Goal: Task Accomplishment & Management: Complete application form

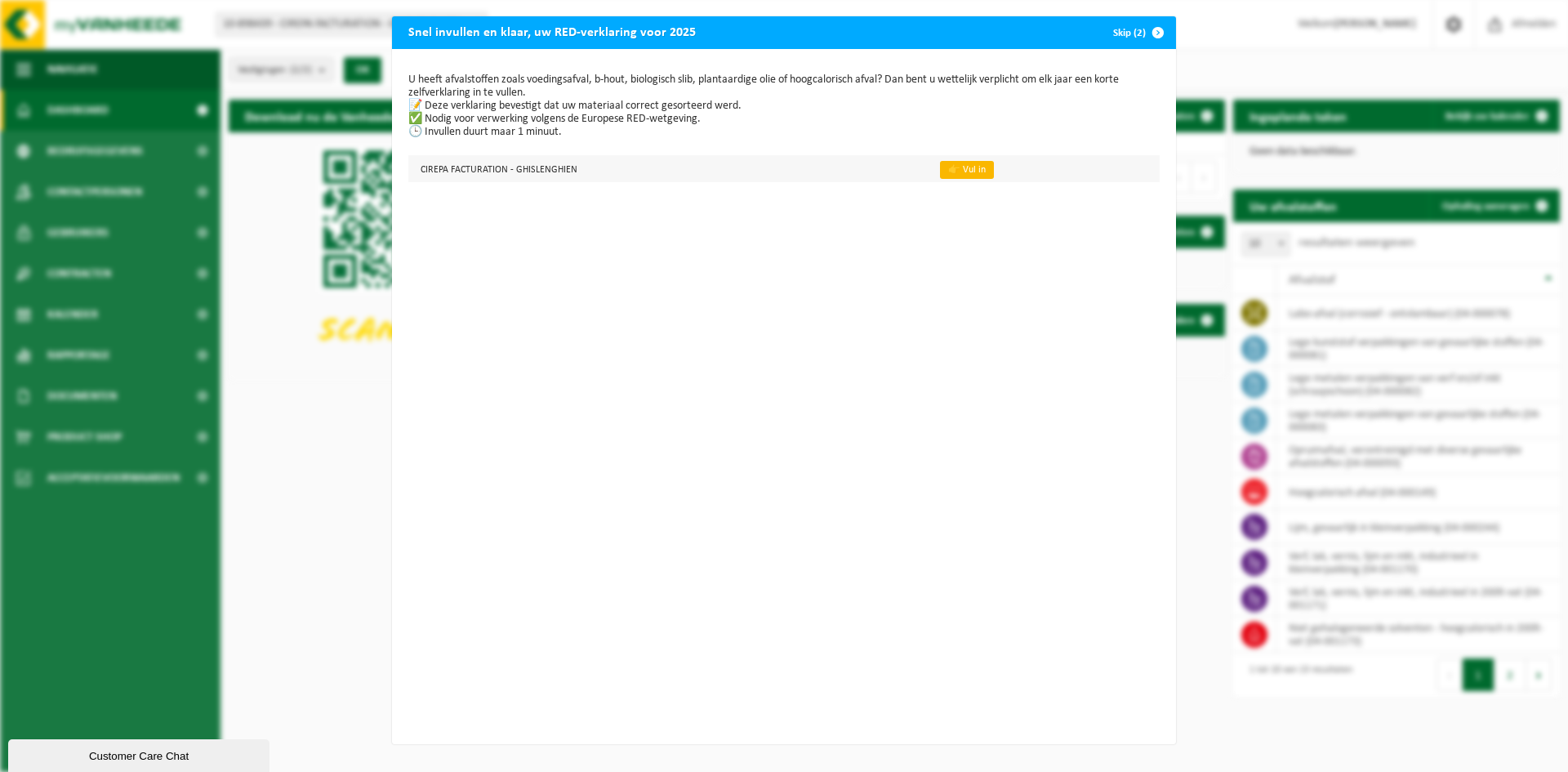
click at [948, 171] on link "👉 Vul in" at bounding box center [967, 170] width 54 height 18
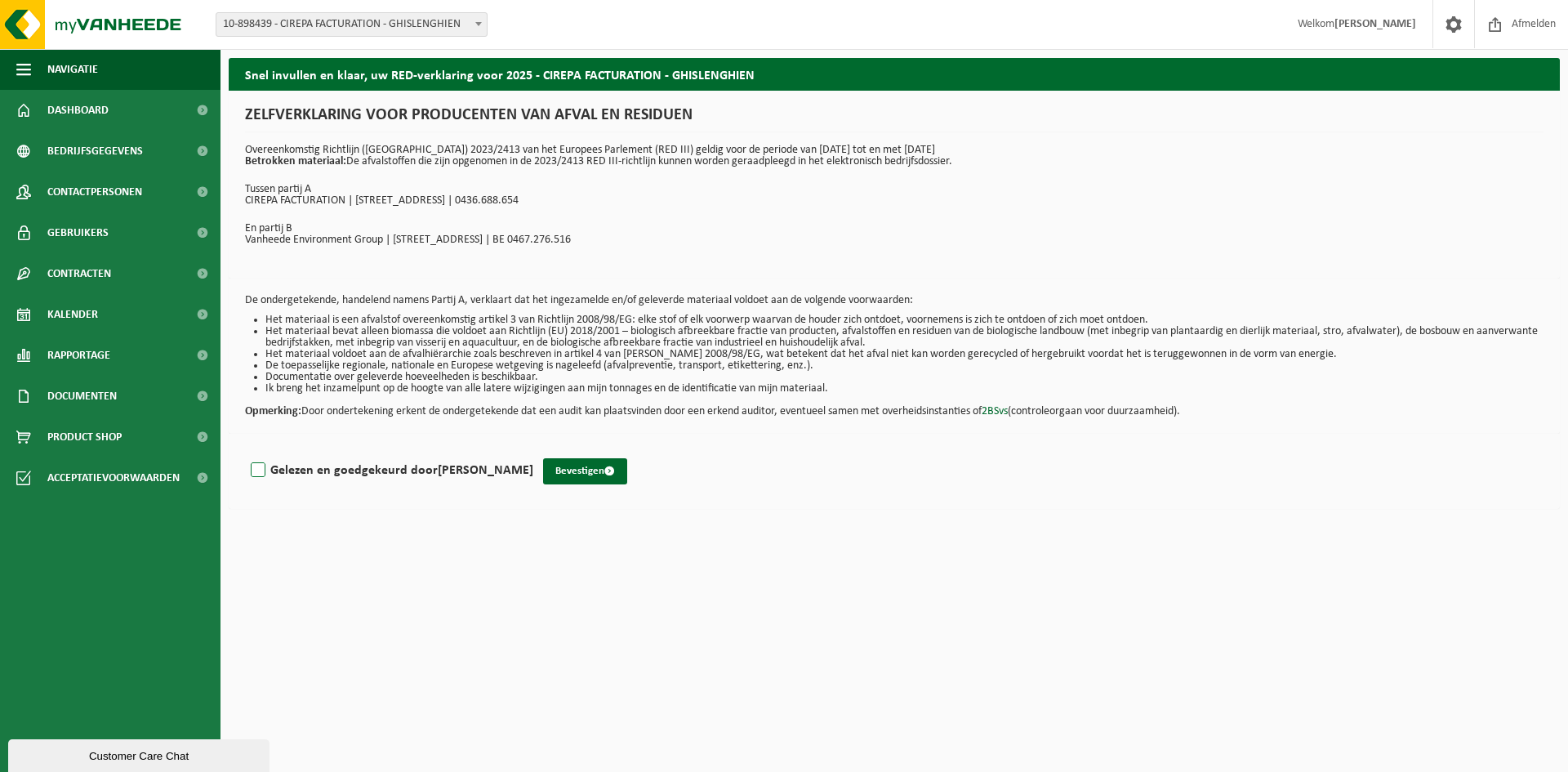
click at [264, 469] on label "Gelezen en goedgekeurd door KURT VAN MELLO" at bounding box center [390, 470] width 286 height 25
click at [534, 450] on input "Gelezen en goedgekeurd door KURT VAN MELLO" at bounding box center [534, 449] width 1 height 1
click at [259, 462] on label "Gelezen en goedgekeurd door KURT VAN MELLO" at bounding box center [390, 470] width 286 height 25
click at [534, 450] on input "Gelezen en goedgekeurd door KURT VAN MELLO" at bounding box center [534, 449] width 1 height 1
checkbox input "false"
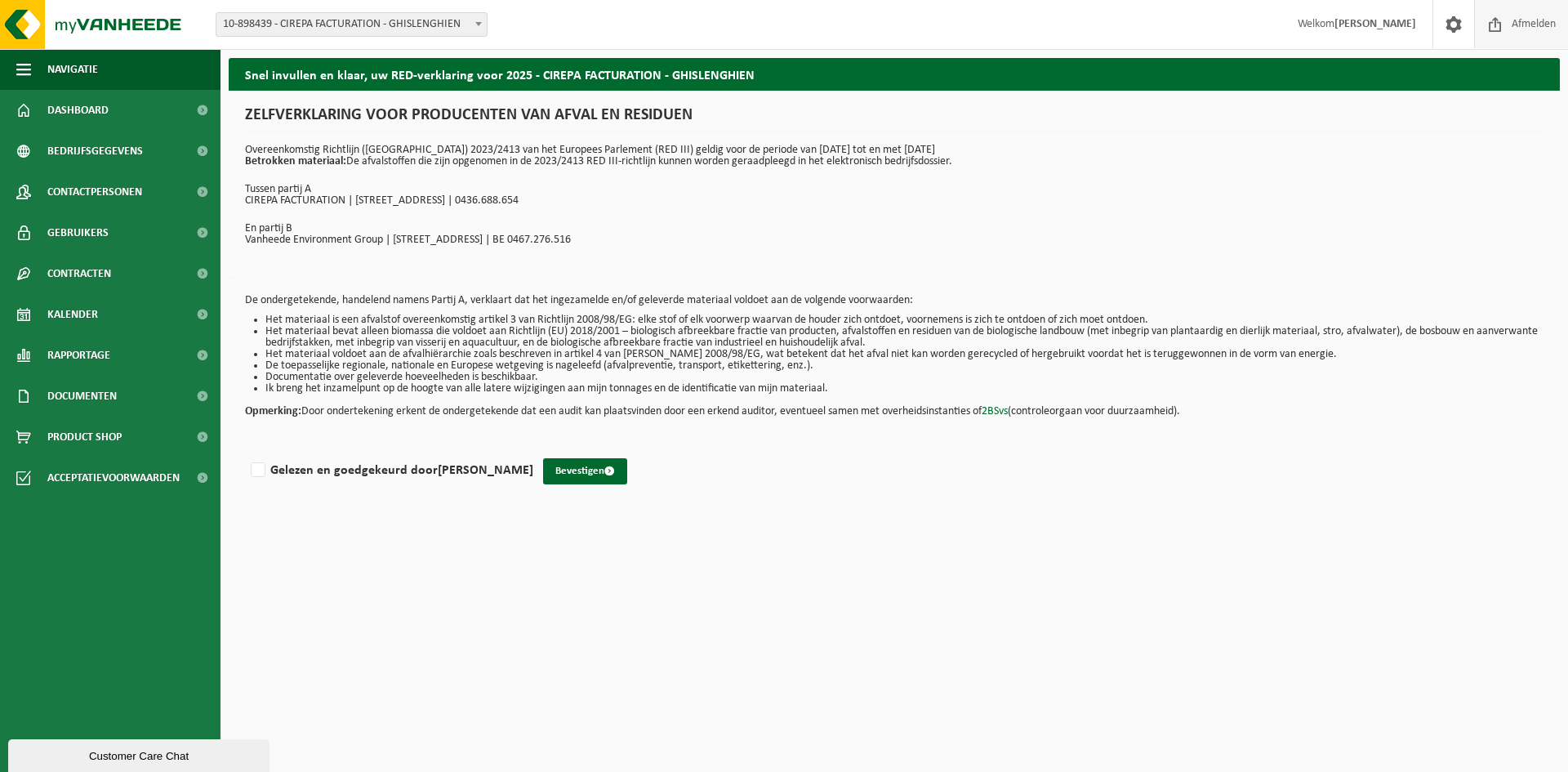
click at [1521, 20] on span "Afmelden" at bounding box center [1534, 24] width 52 height 48
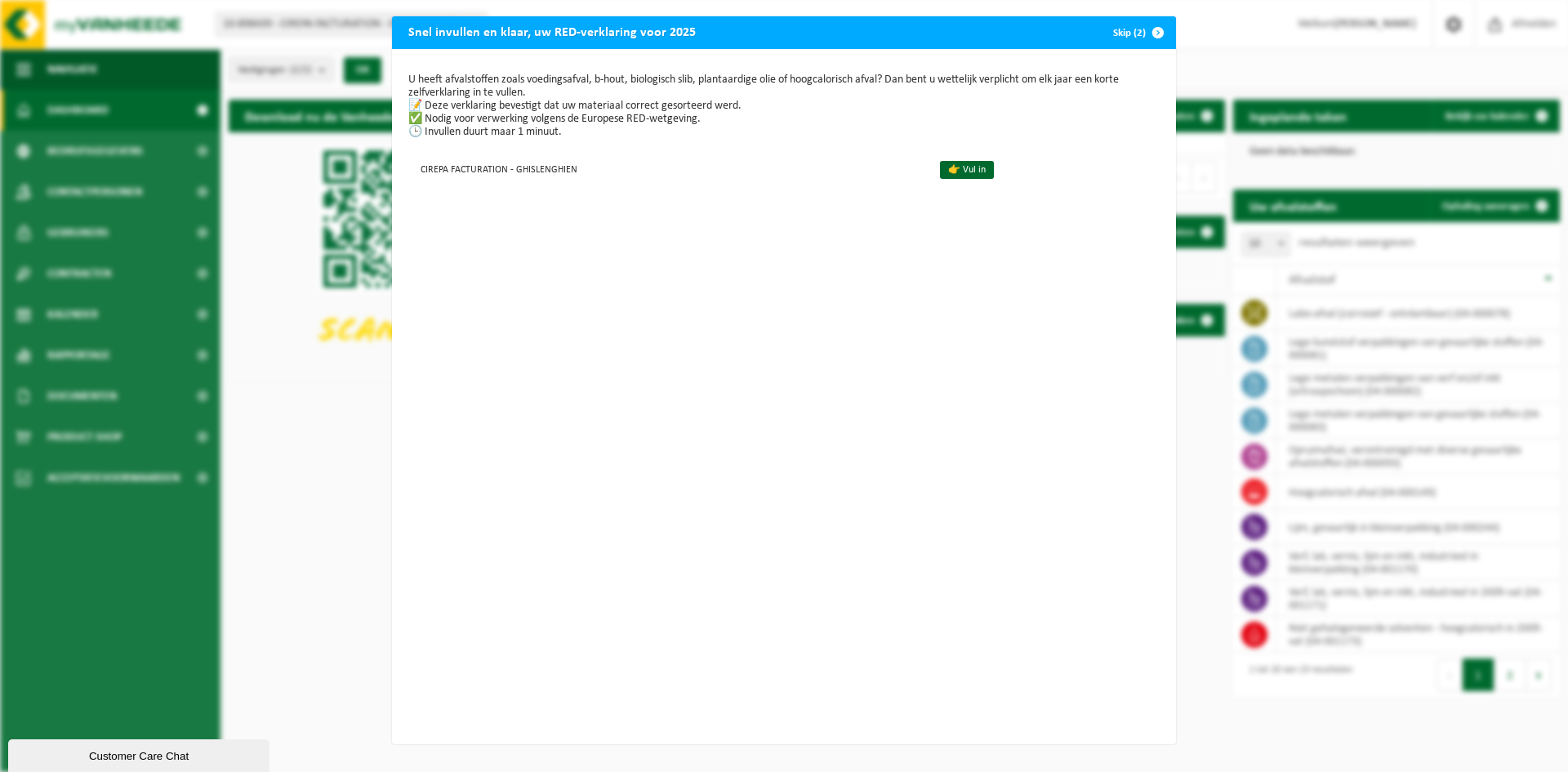
click at [1120, 33] on button "Skip (2)" at bounding box center [1137, 33] width 75 height 33
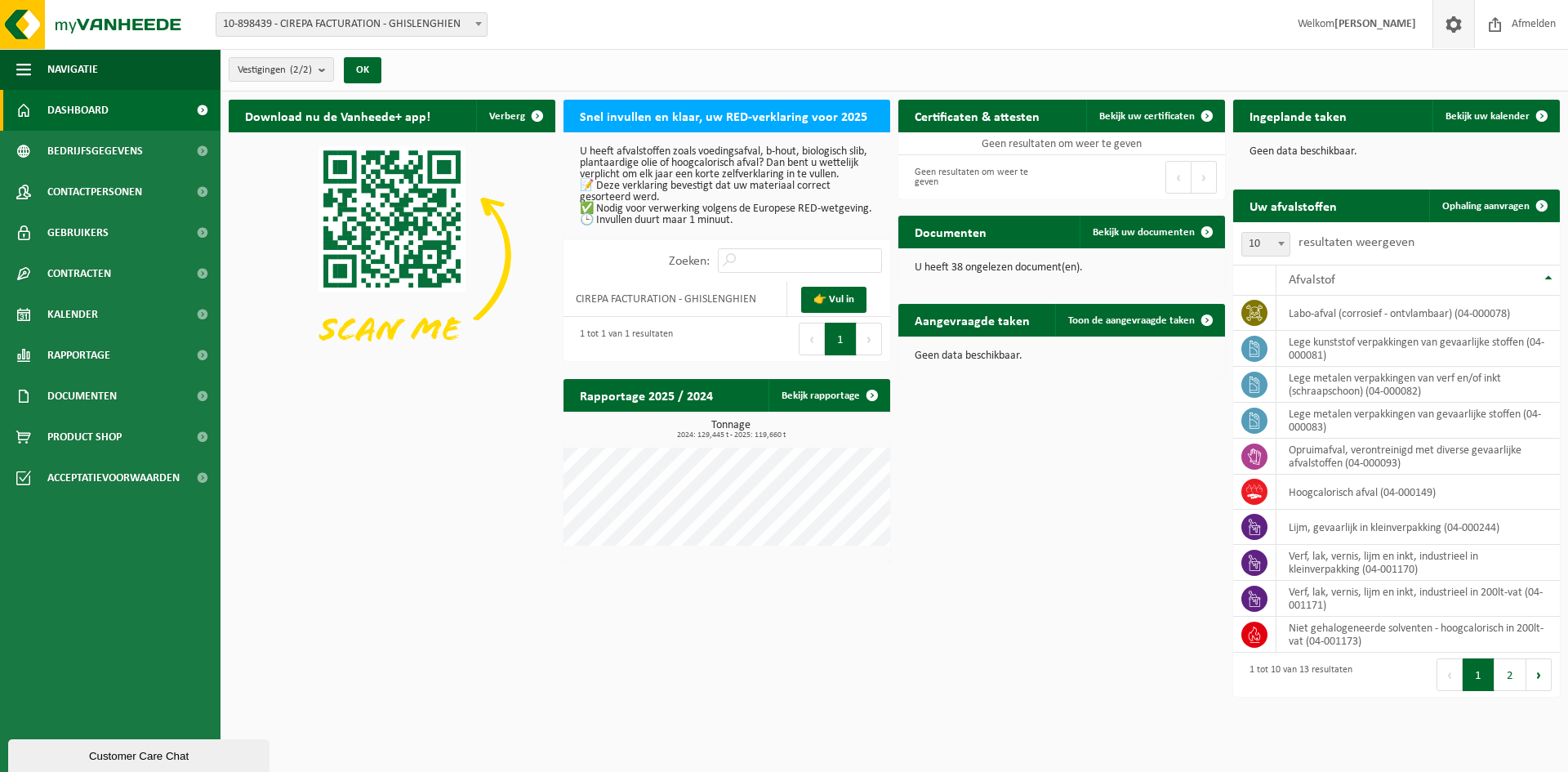
click at [1448, 25] on span at bounding box center [1454, 24] width 25 height 48
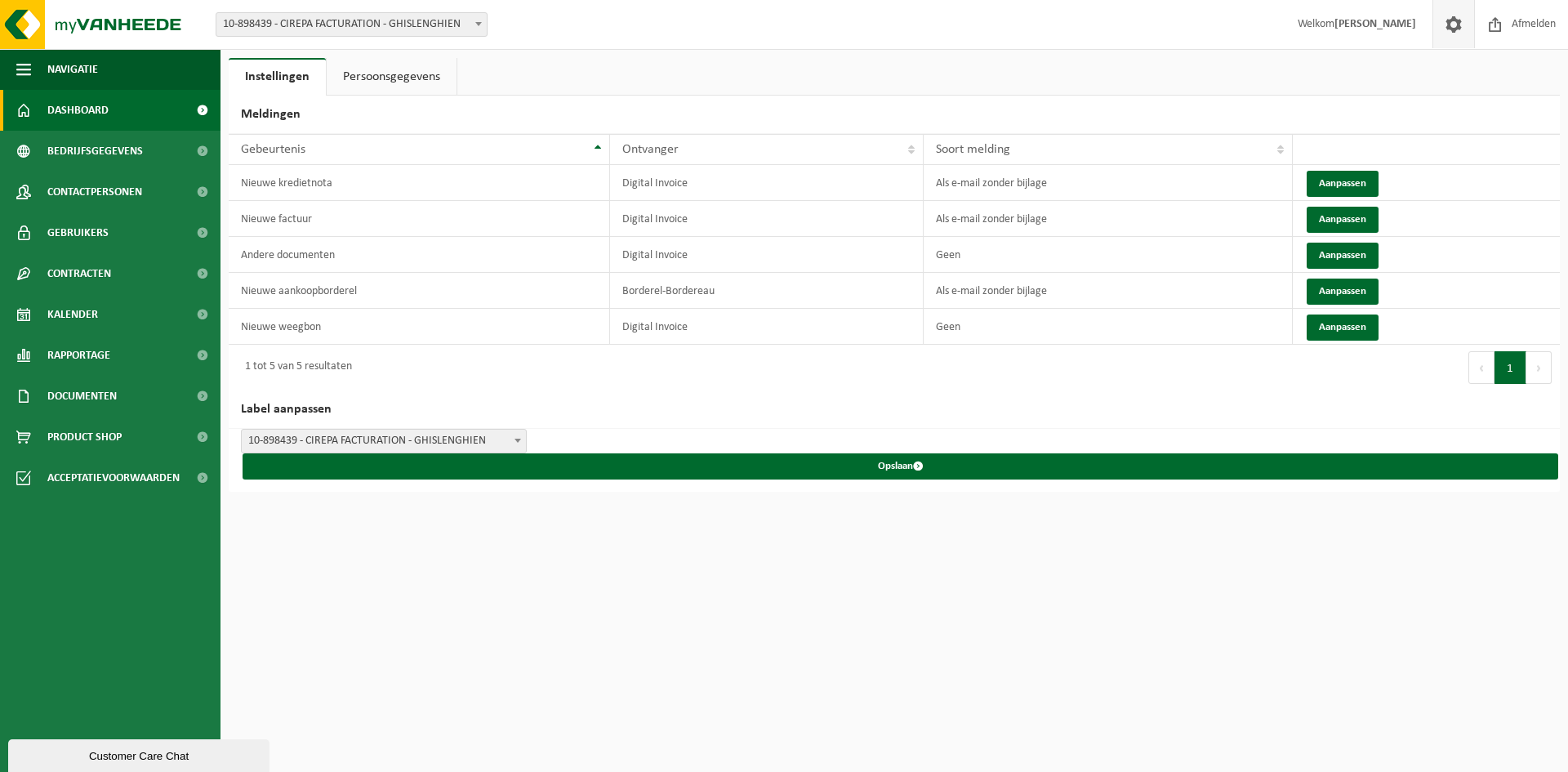
click at [107, 110] on span "Dashboard" at bounding box center [78, 111] width 61 height 41
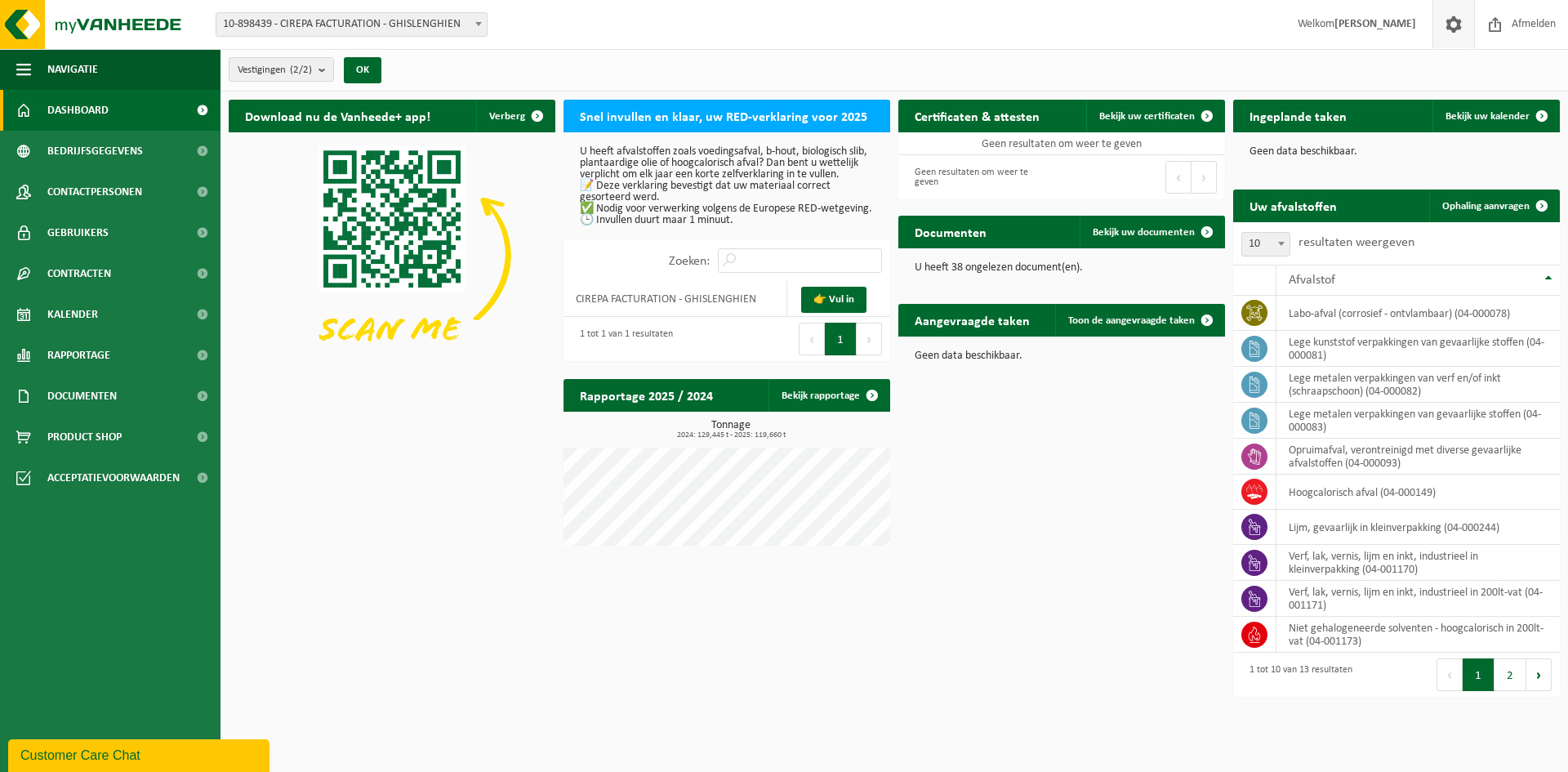
click at [1451, 25] on span at bounding box center [1454, 24] width 25 height 48
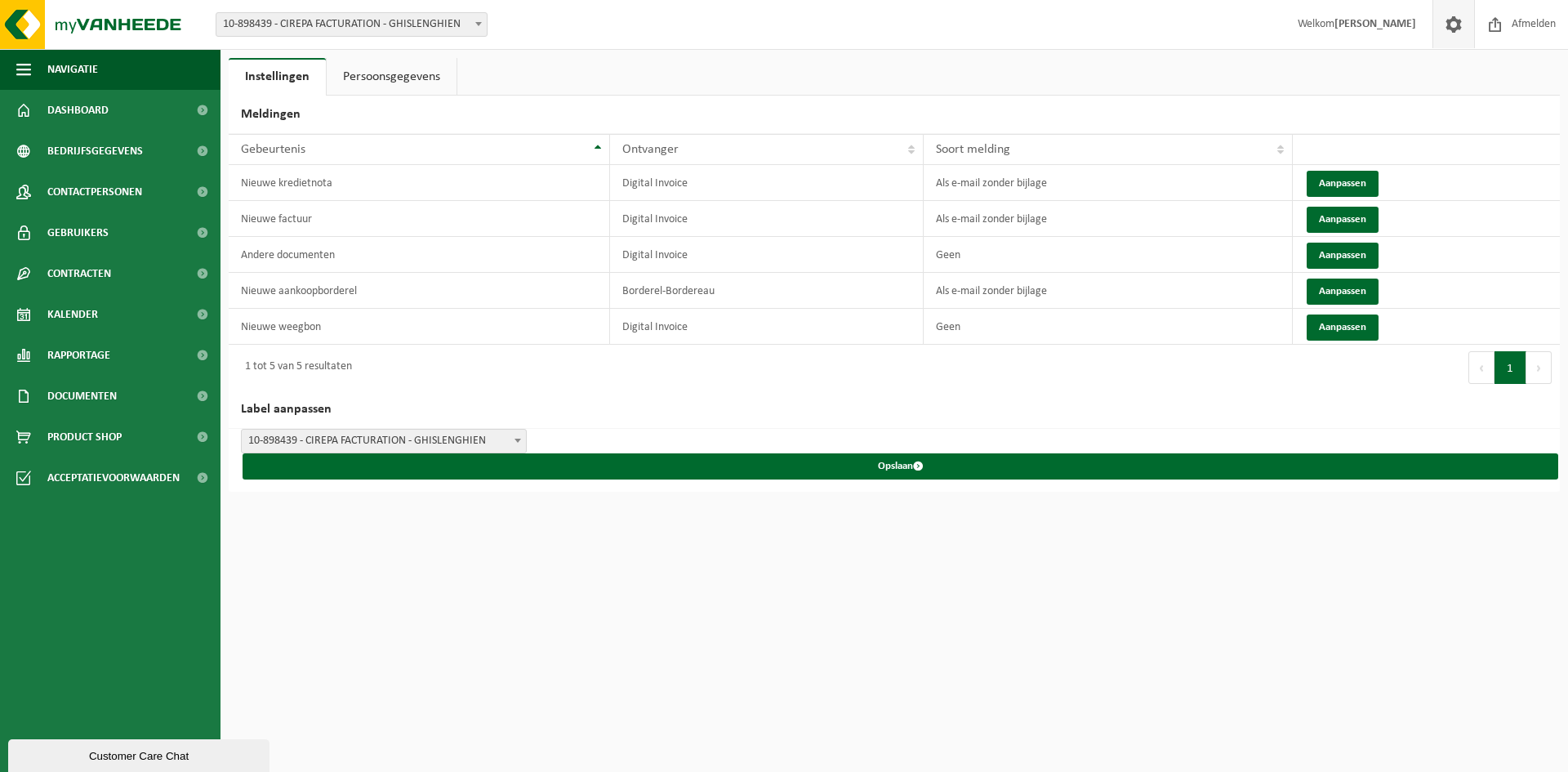
click at [403, 77] on link "Persoonsgegevens" at bounding box center [392, 77] width 130 height 38
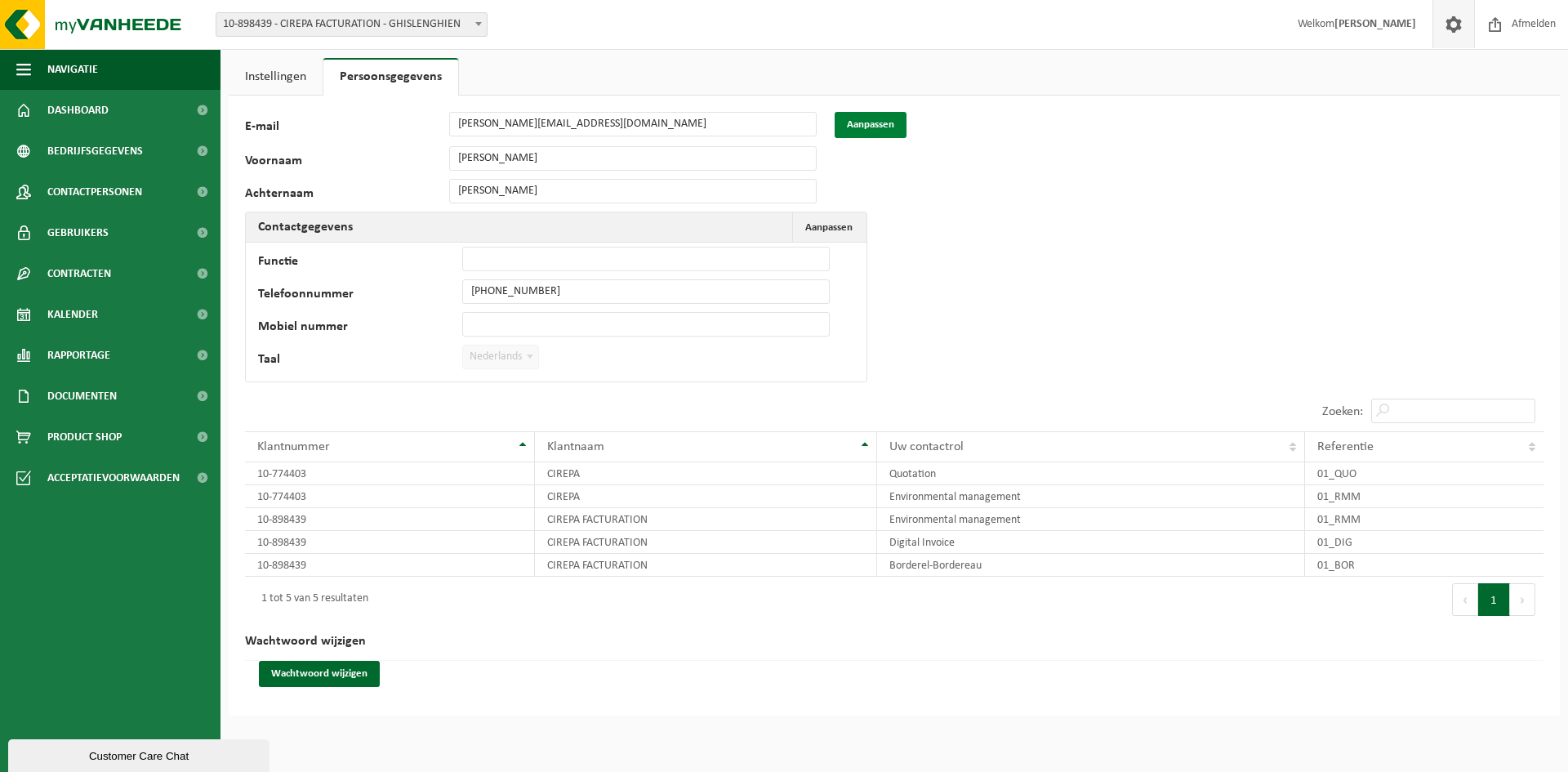
click at [878, 124] on button "Aanpassen" at bounding box center [870, 125] width 72 height 26
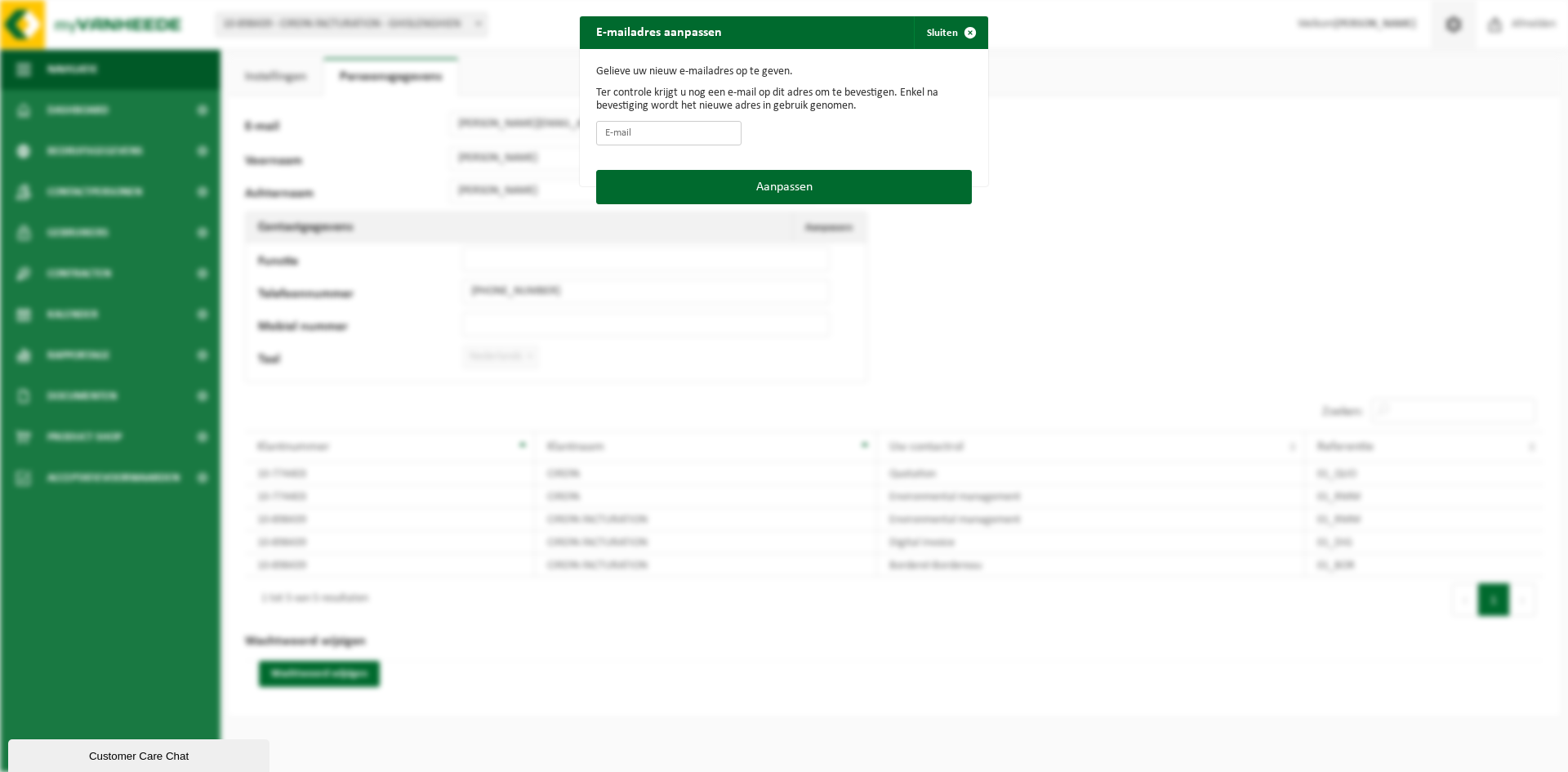
click at [656, 130] on input "E-mail" at bounding box center [668, 133] width 145 height 25
type input "kurt.vanmello@cirepa.be"
click at [725, 181] on button "Aanpassen" at bounding box center [784, 187] width 375 height 34
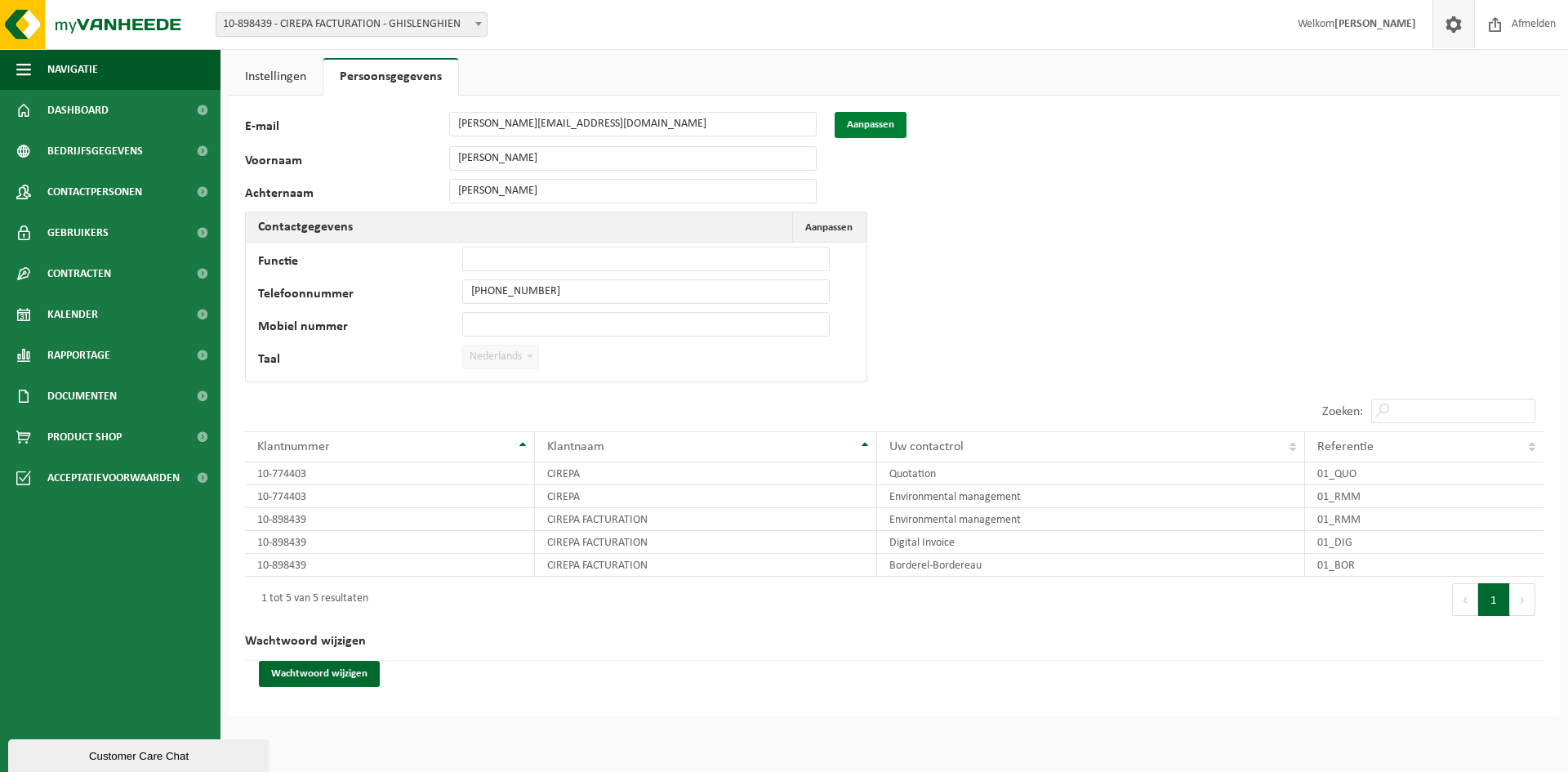
click at [873, 120] on button "Aanpassen" at bounding box center [870, 125] width 72 height 26
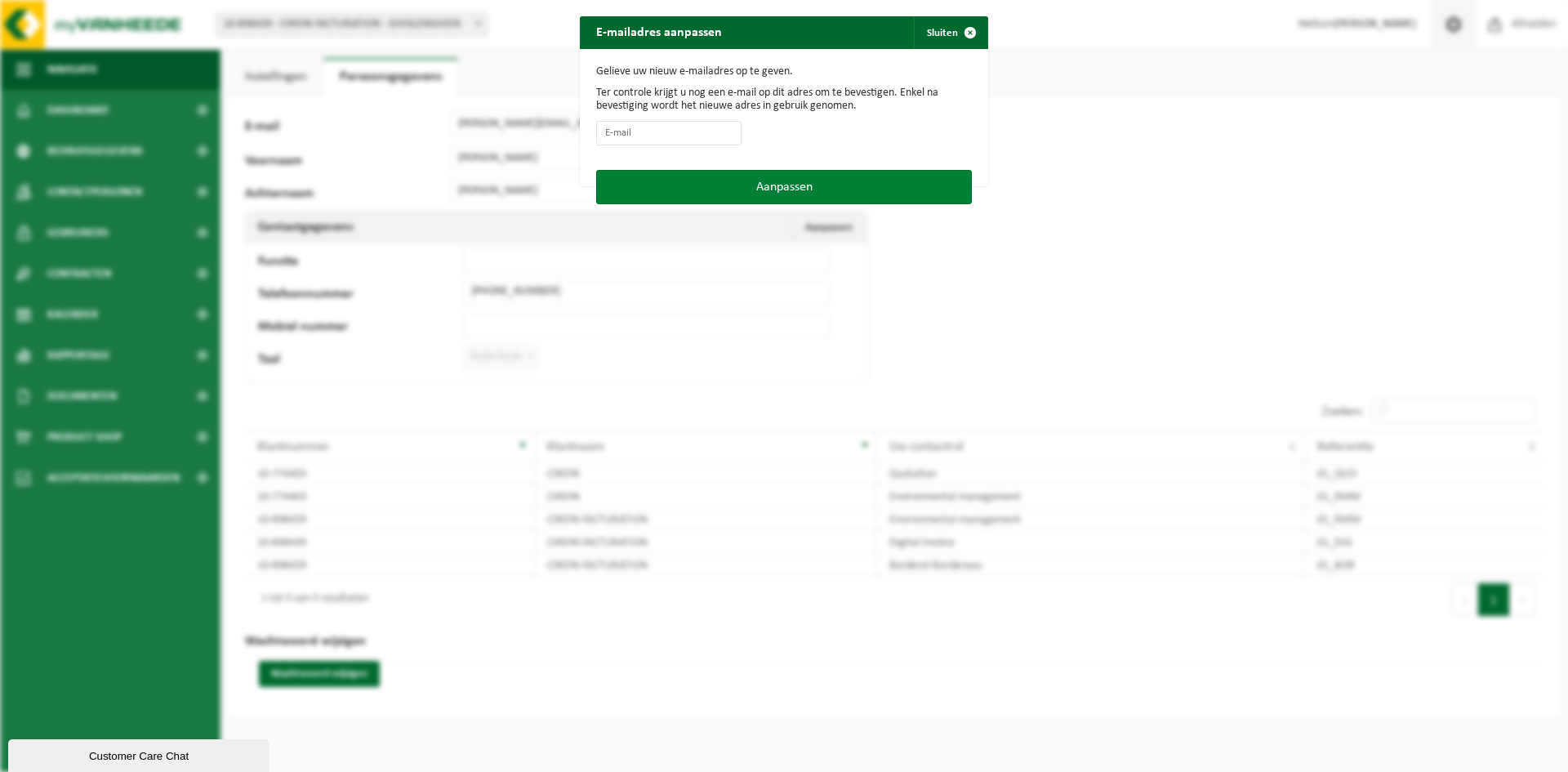
click at [775, 180] on button "Aanpassen" at bounding box center [784, 187] width 375 height 34
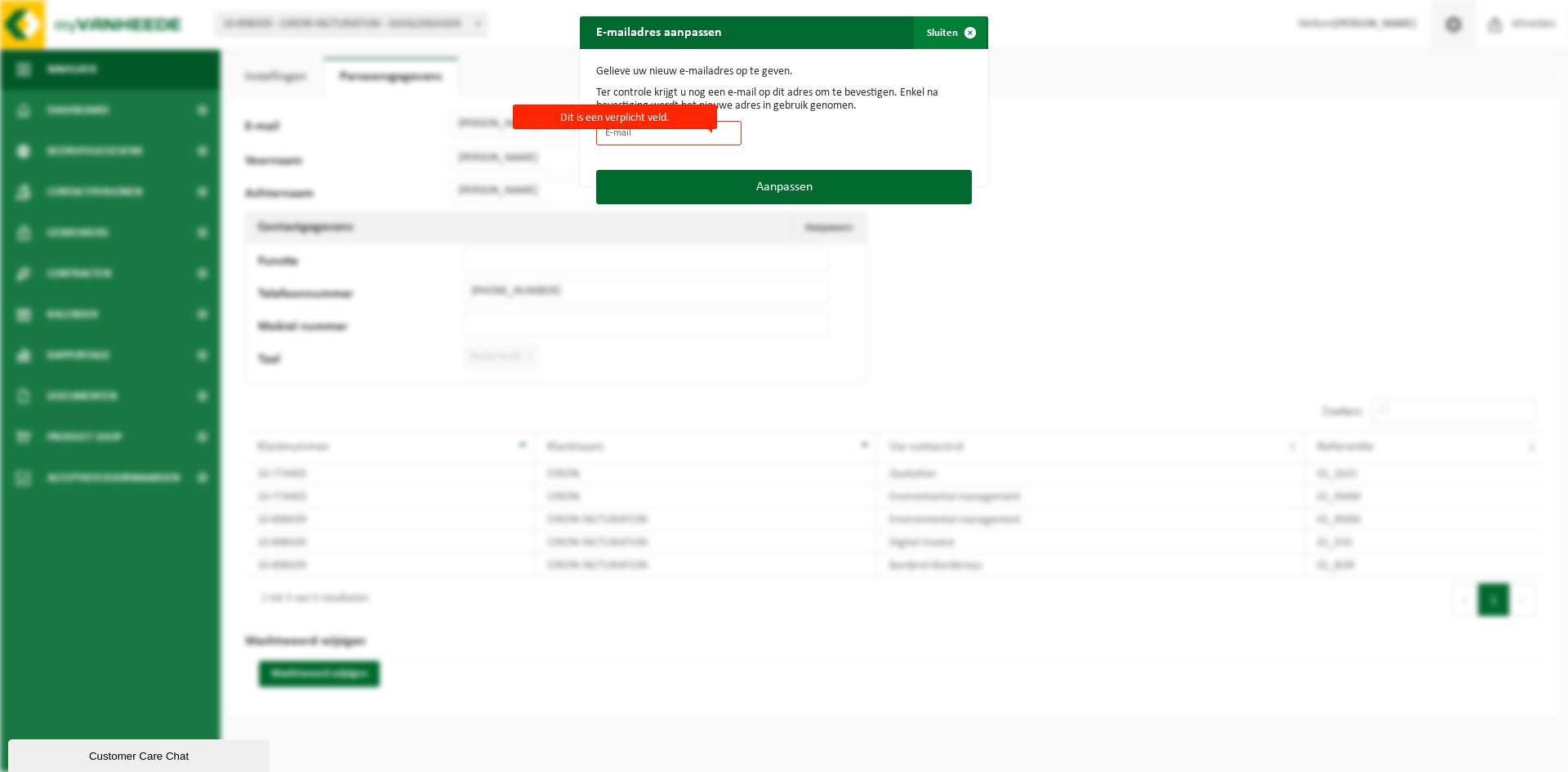
click at [947, 31] on button "Sluiten" at bounding box center [950, 33] width 73 height 33
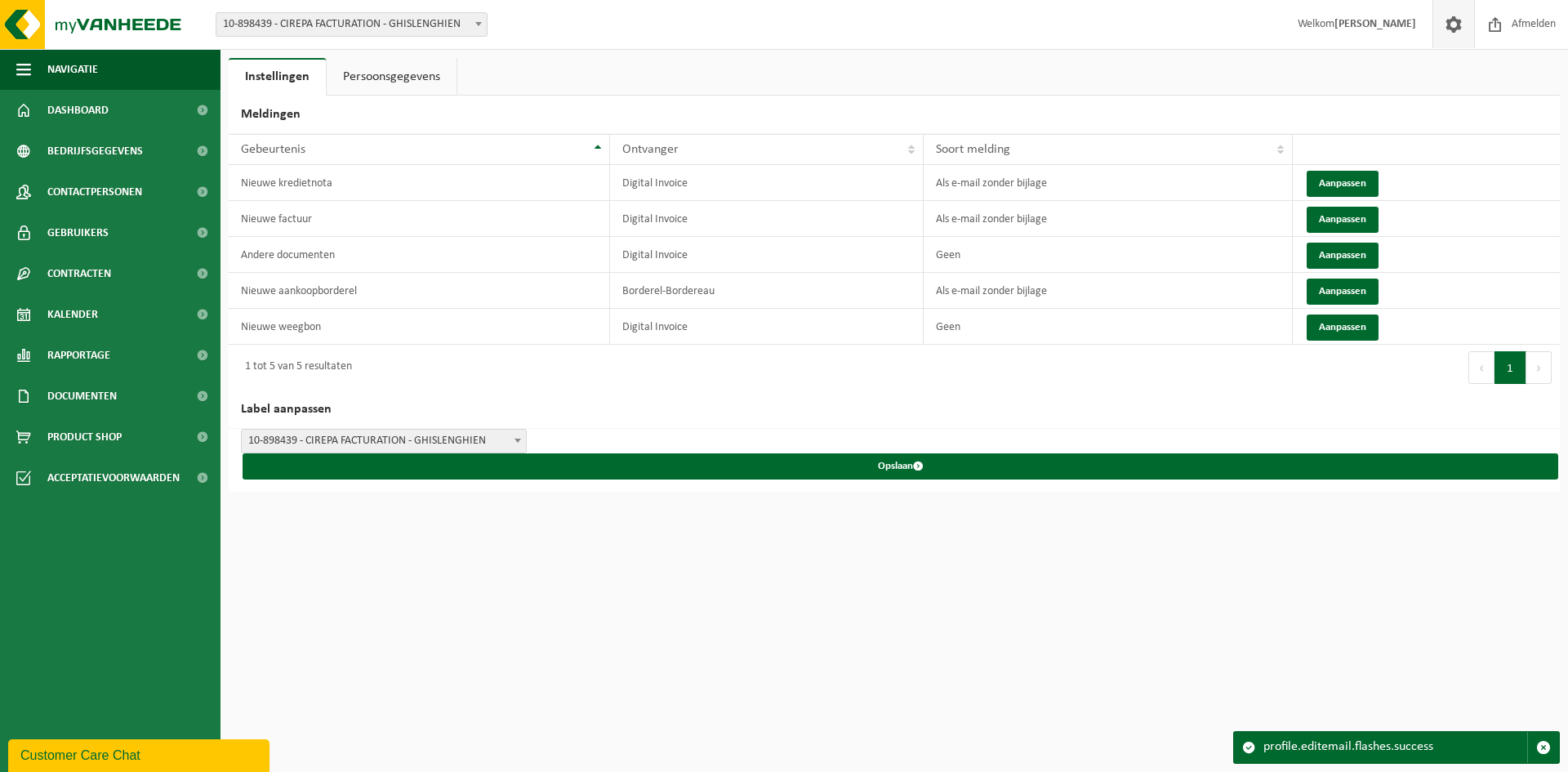
click at [398, 72] on link "Persoonsgegevens" at bounding box center [392, 77] width 130 height 38
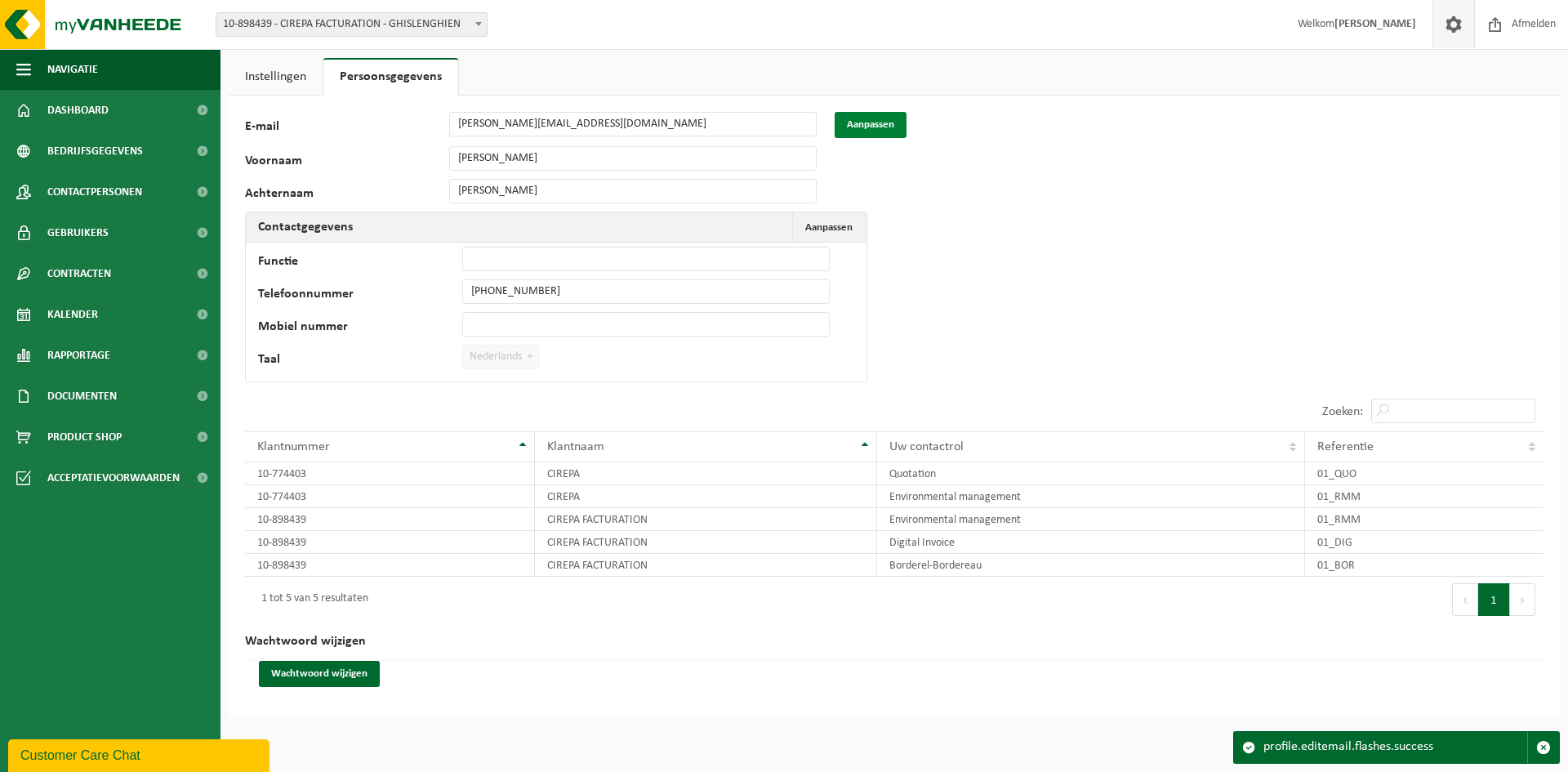
click at [874, 124] on button "Aanpassen" at bounding box center [870, 125] width 72 height 26
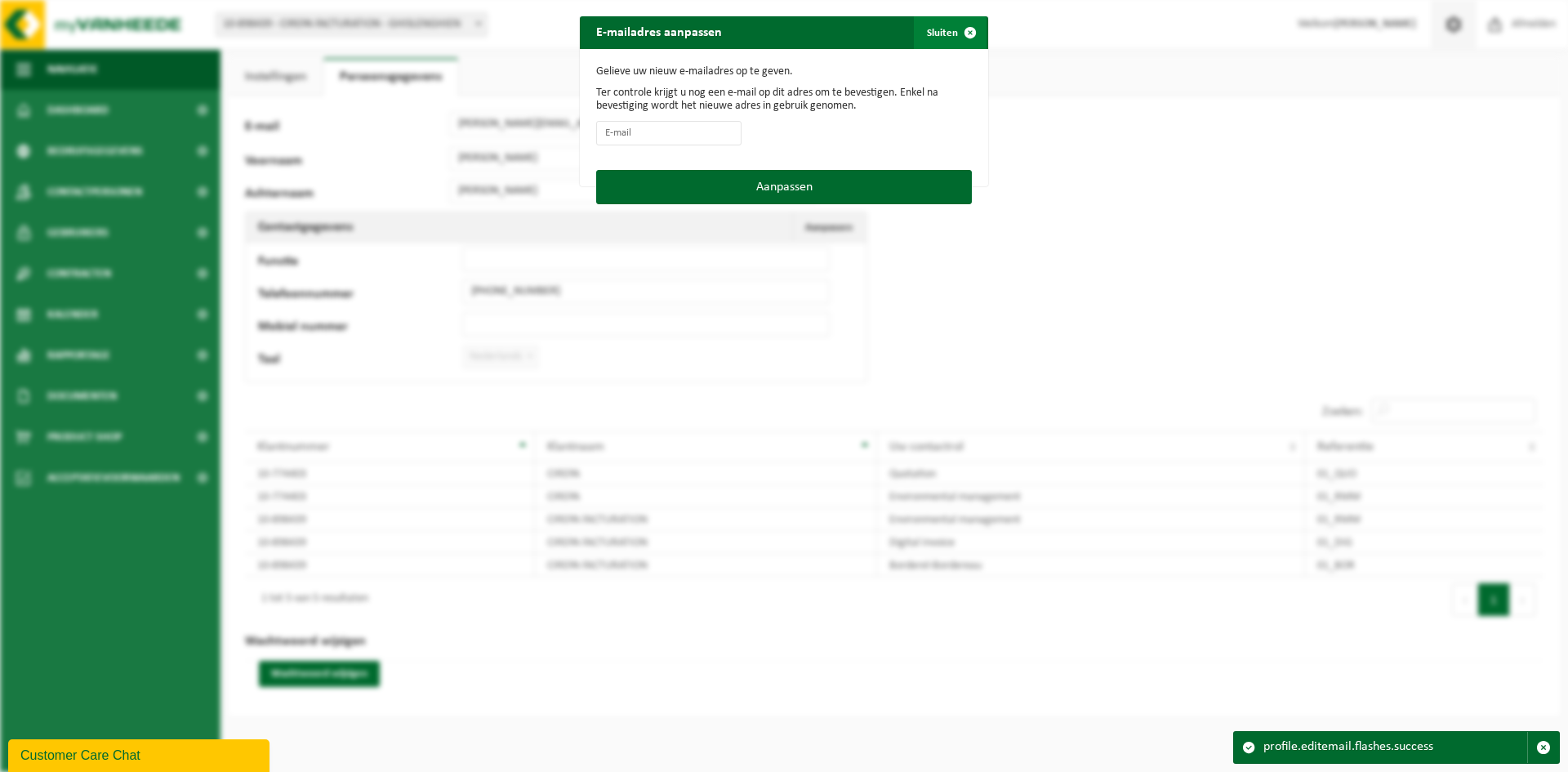
click at [959, 31] on span "button" at bounding box center [970, 33] width 33 height 33
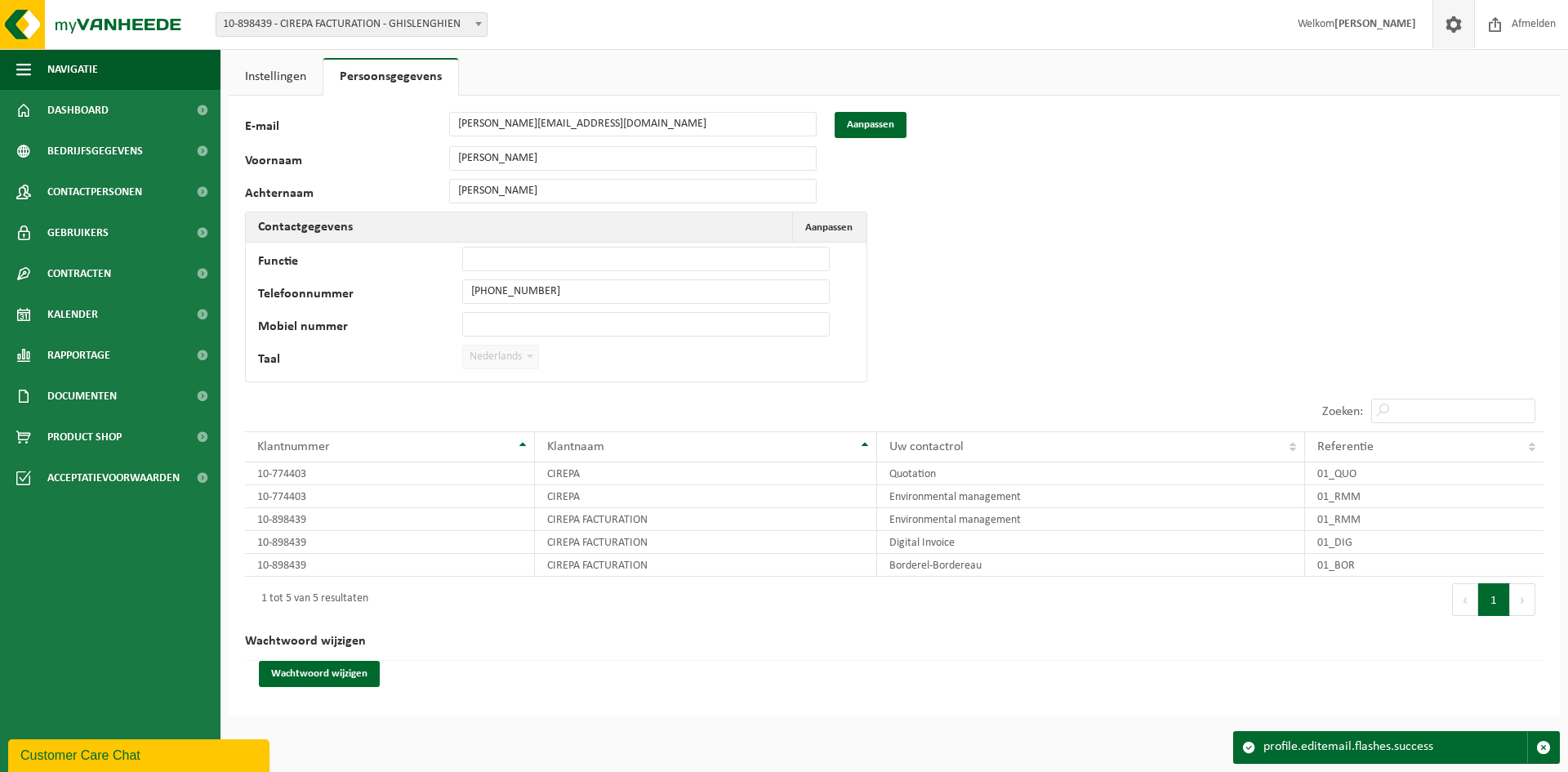
click at [504, 350] on span "Nederlands" at bounding box center [501, 357] width 75 height 23
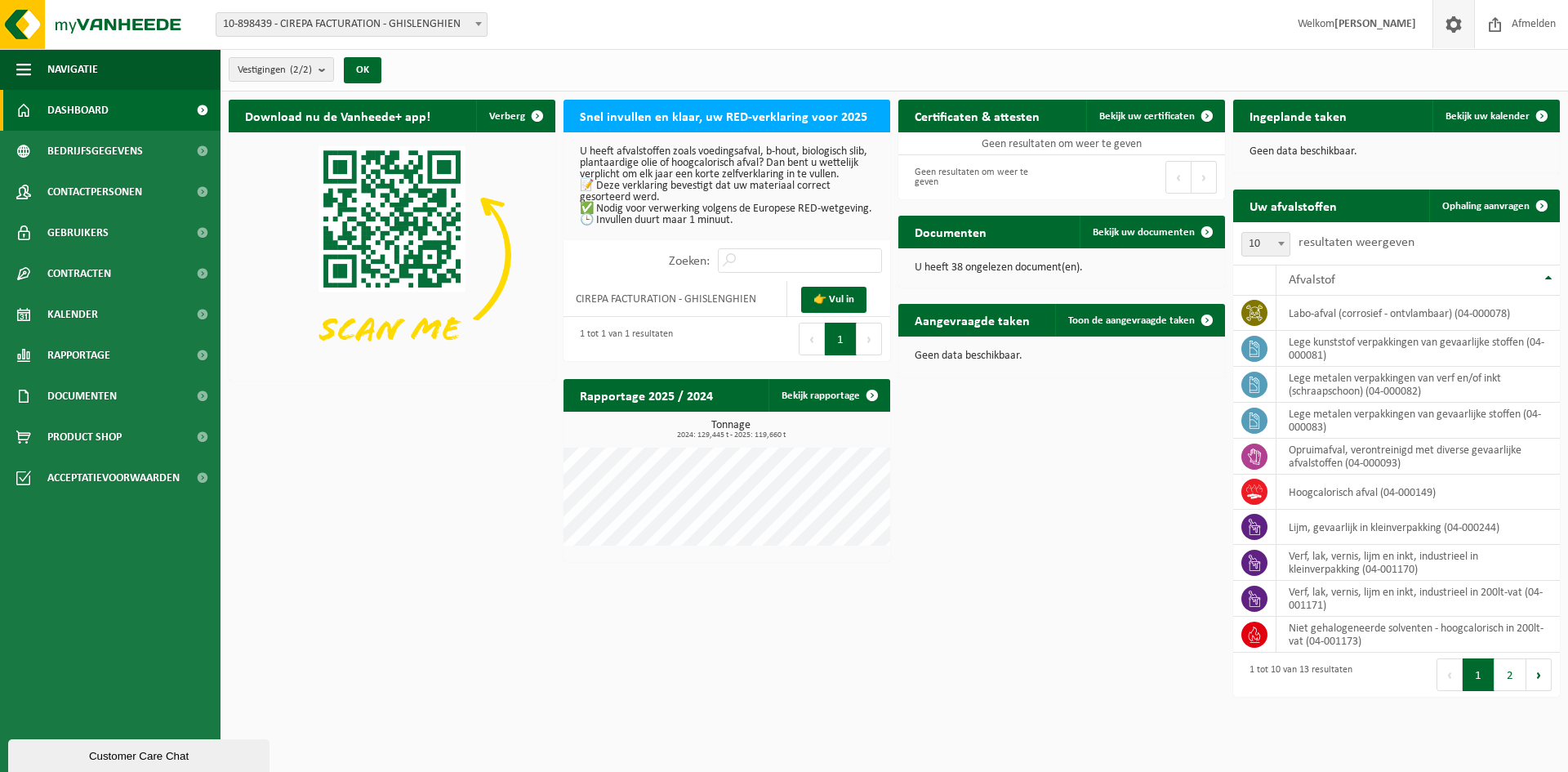
click at [1452, 28] on span at bounding box center [1454, 24] width 25 height 48
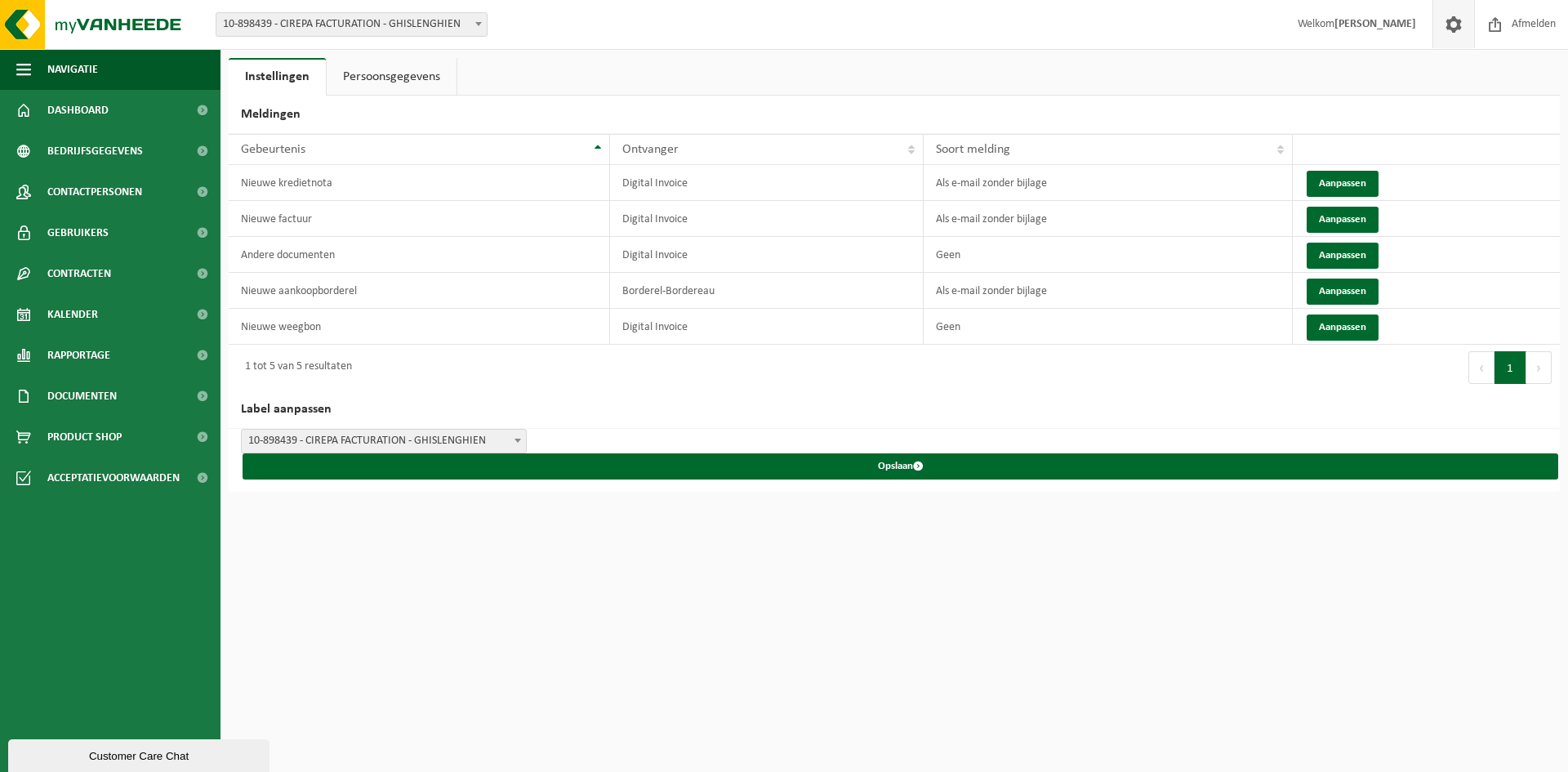
click at [420, 69] on link "Persoonsgegevens" at bounding box center [392, 77] width 130 height 38
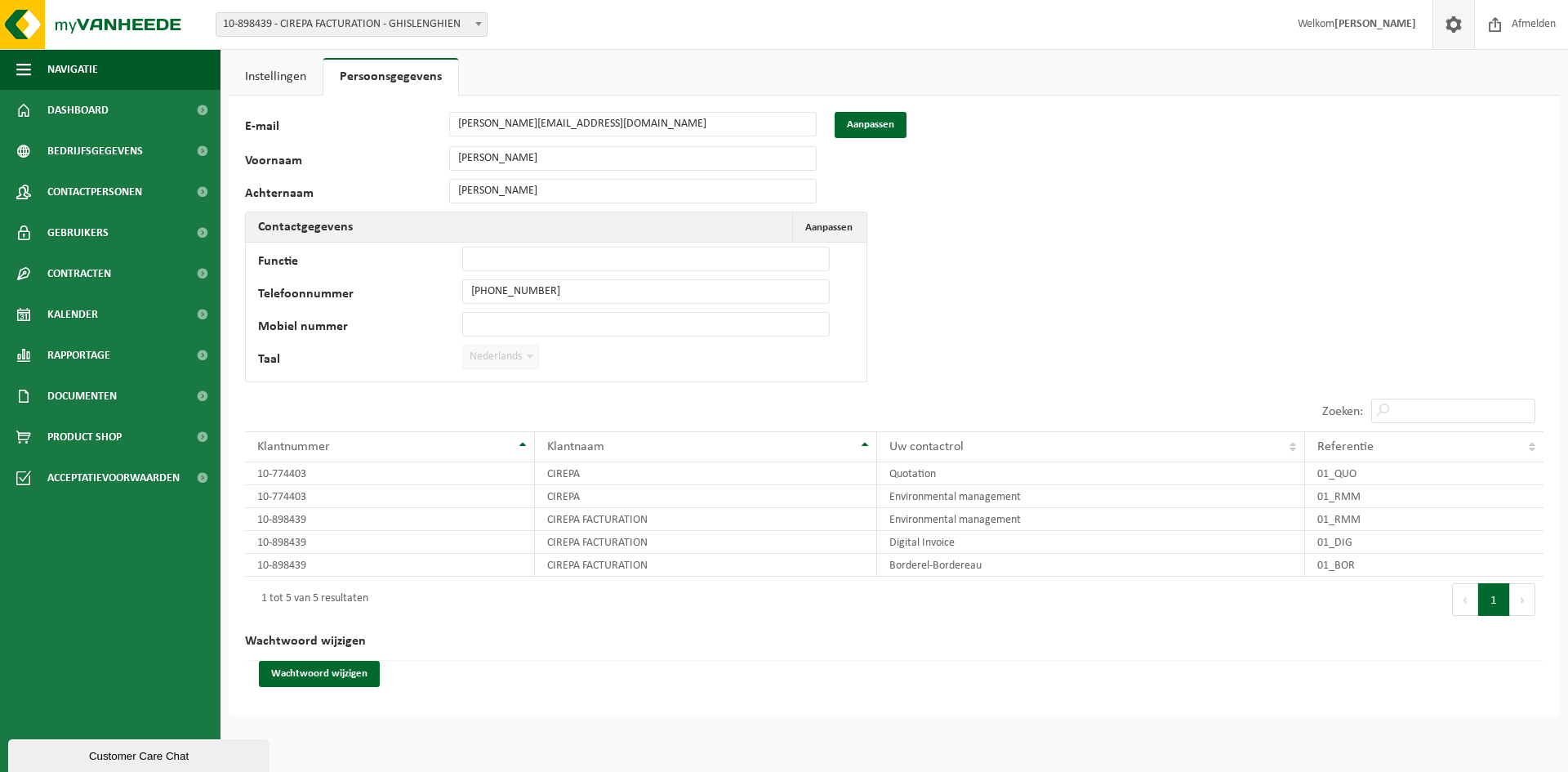
click at [833, 112] on div at bounding box center [833, 112] width 0 height 0
click at [863, 129] on button "Aanpassen" at bounding box center [870, 125] width 72 height 26
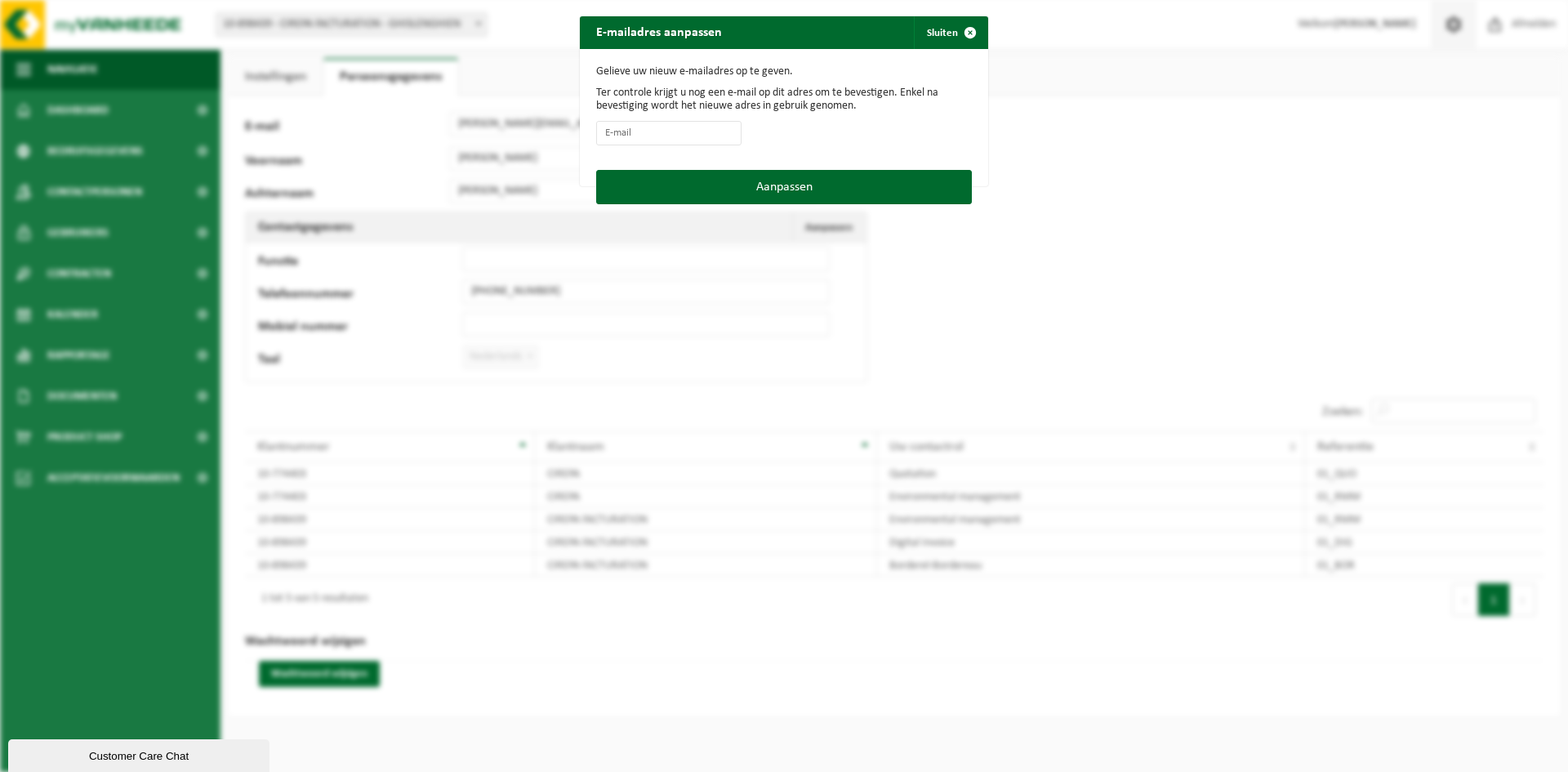
click at [1190, 176] on div "E-mailadres aanpassen Sluiten Gelieve uw nieuw e-mailadres op te geven. Ter con…" at bounding box center [784, 386] width 1568 height 772
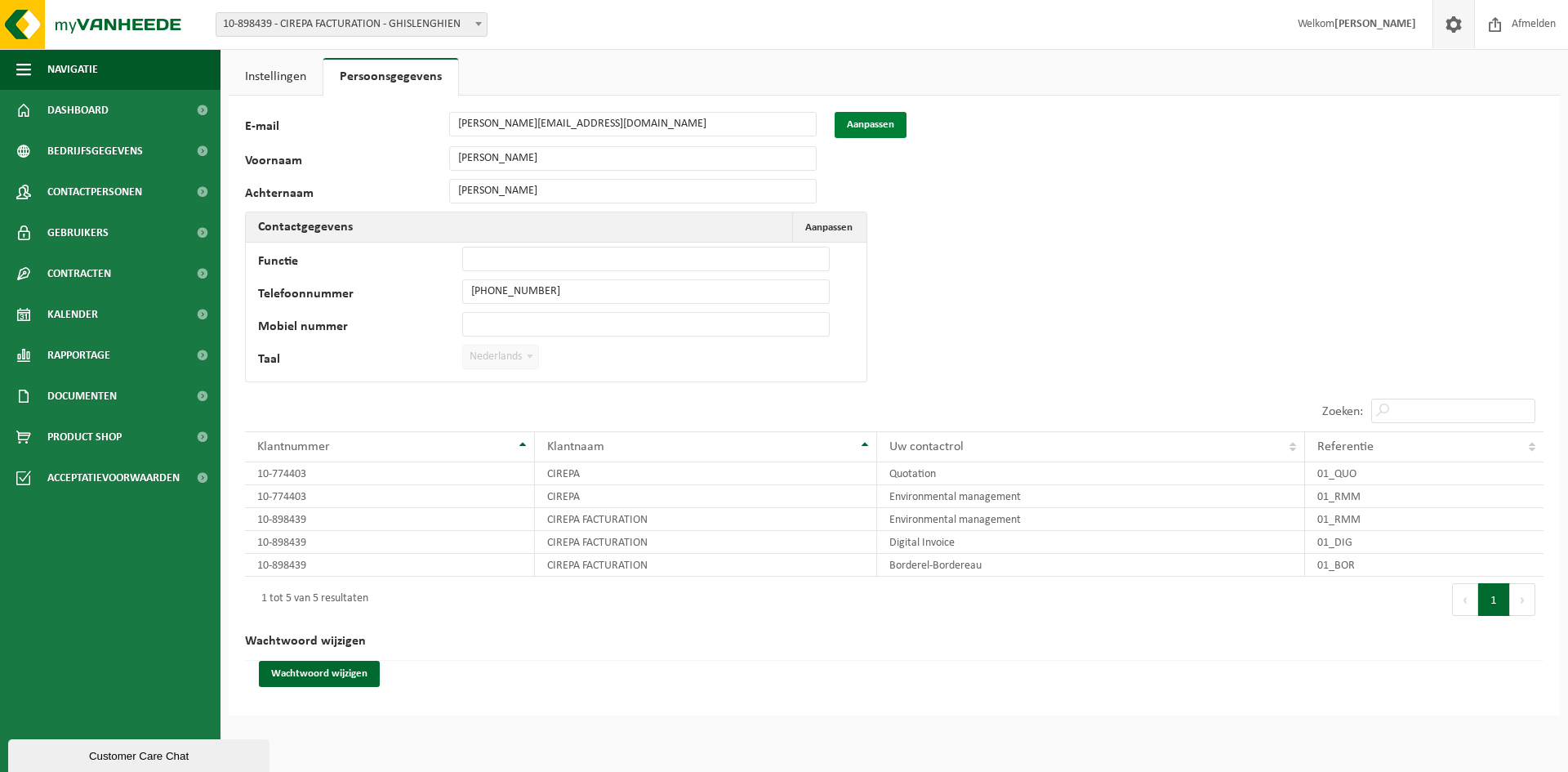
click at [873, 120] on button "Aanpassen" at bounding box center [870, 125] width 72 height 26
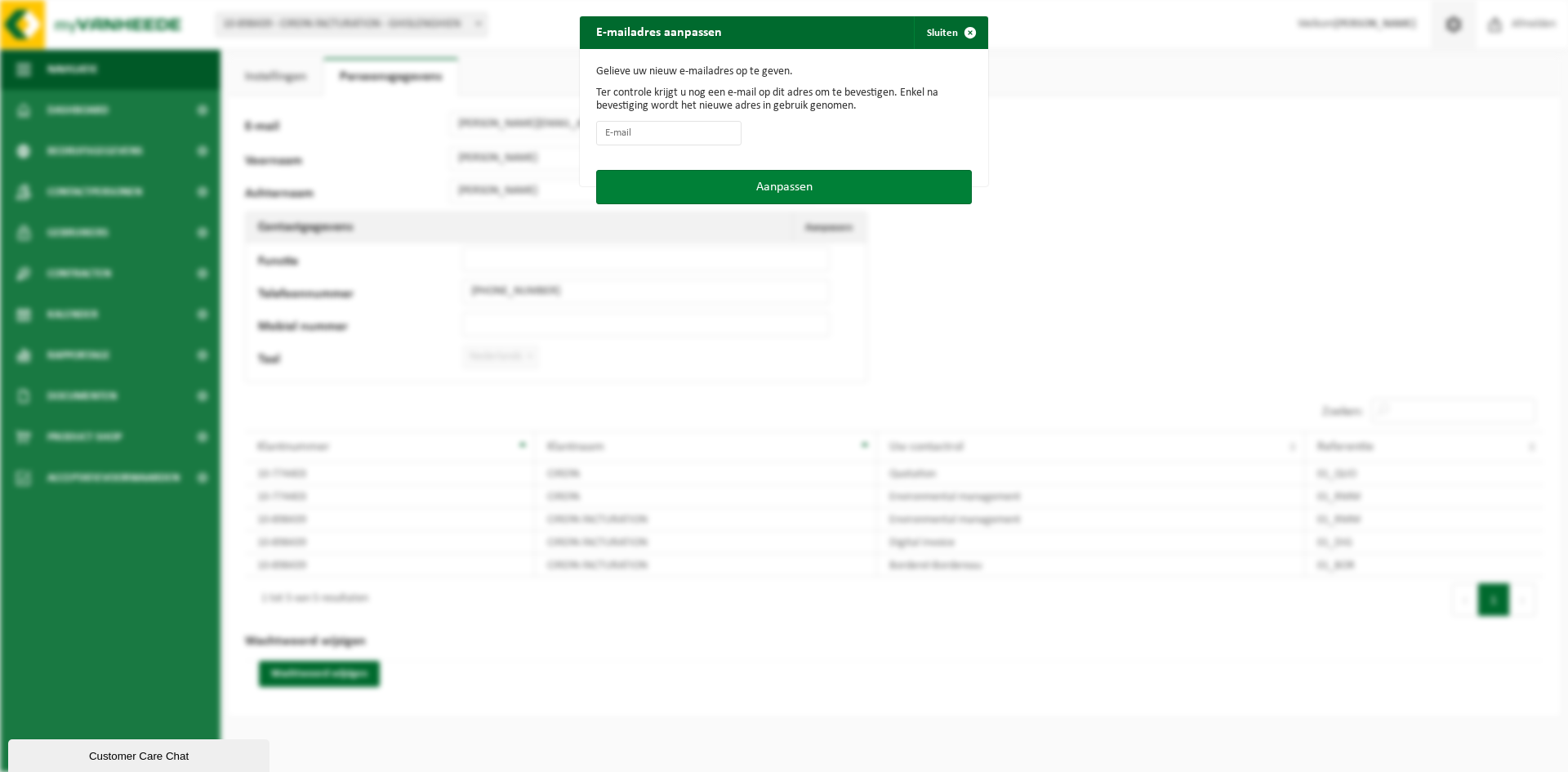
click at [775, 179] on button "Aanpassen" at bounding box center [784, 187] width 375 height 34
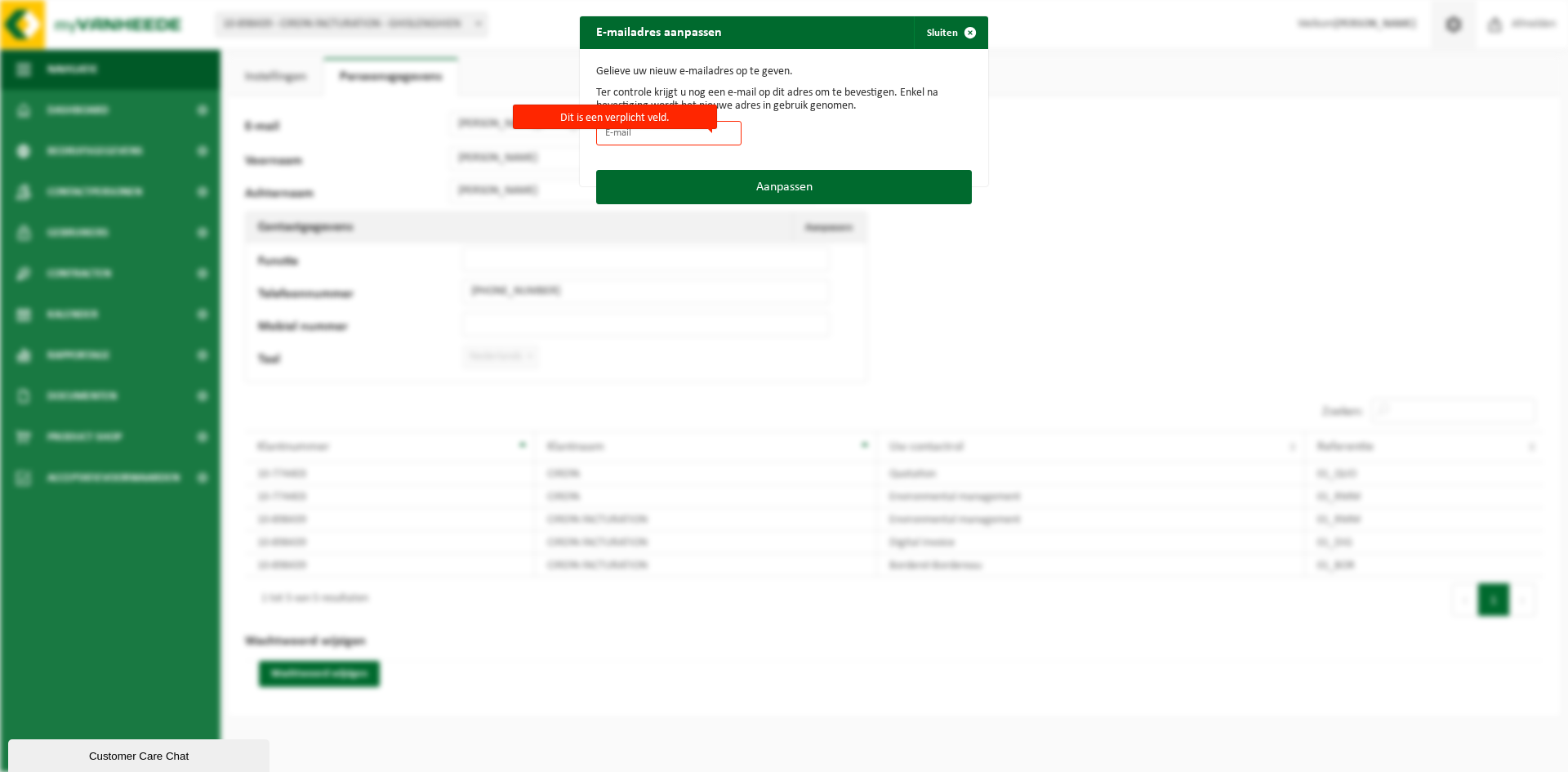
click at [641, 129] on label "Dit is een verplicht veld." at bounding box center [615, 117] width 204 height 25
click at [641, 129] on input "Dit is een verplicht veld." at bounding box center [668, 133] width 145 height 25
click at [966, 27] on span "button" at bounding box center [970, 33] width 33 height 33
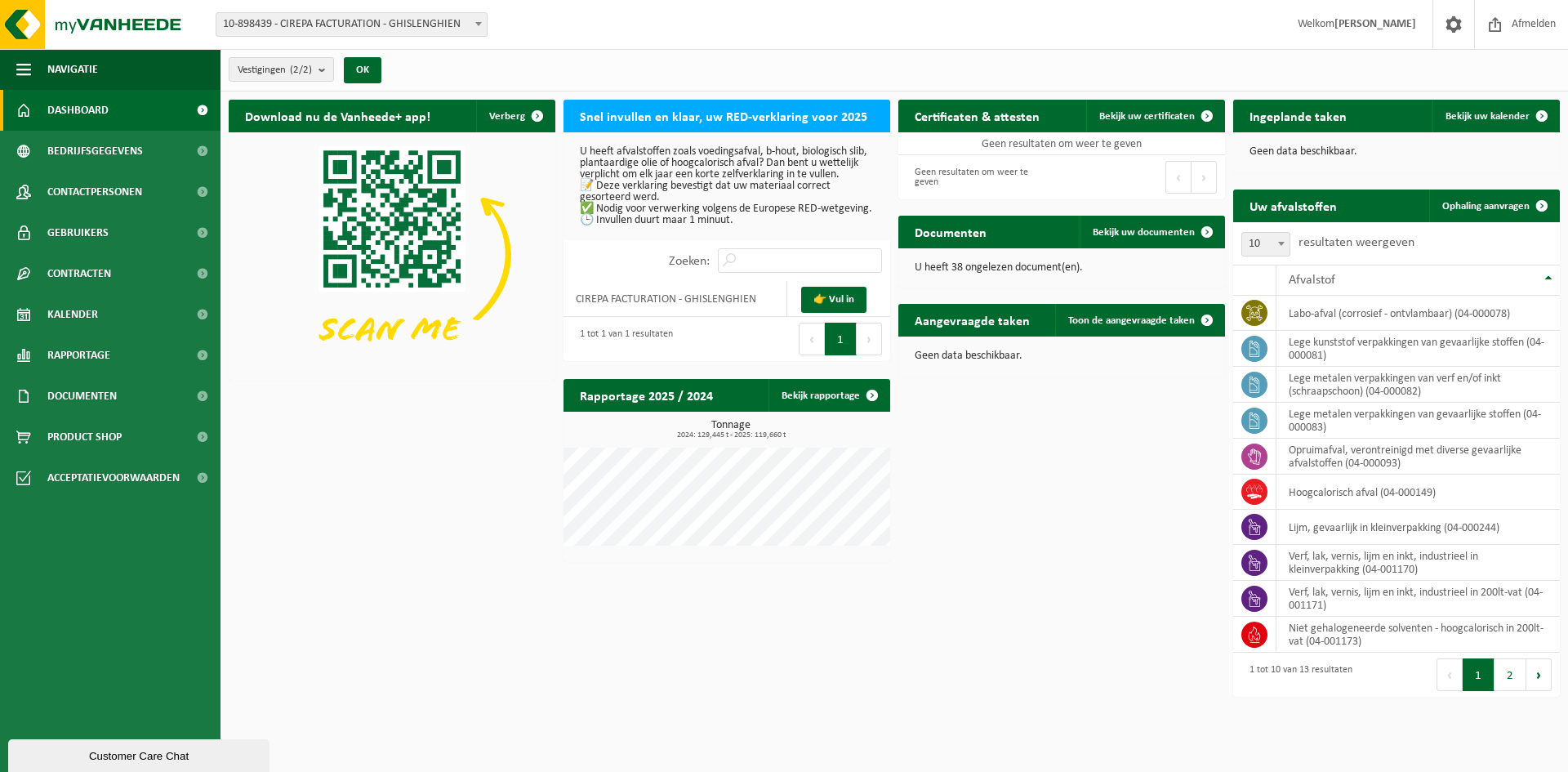
click at [93, 111] on span "Dashboard" at bounding box center [78, 111] width 61 height 41
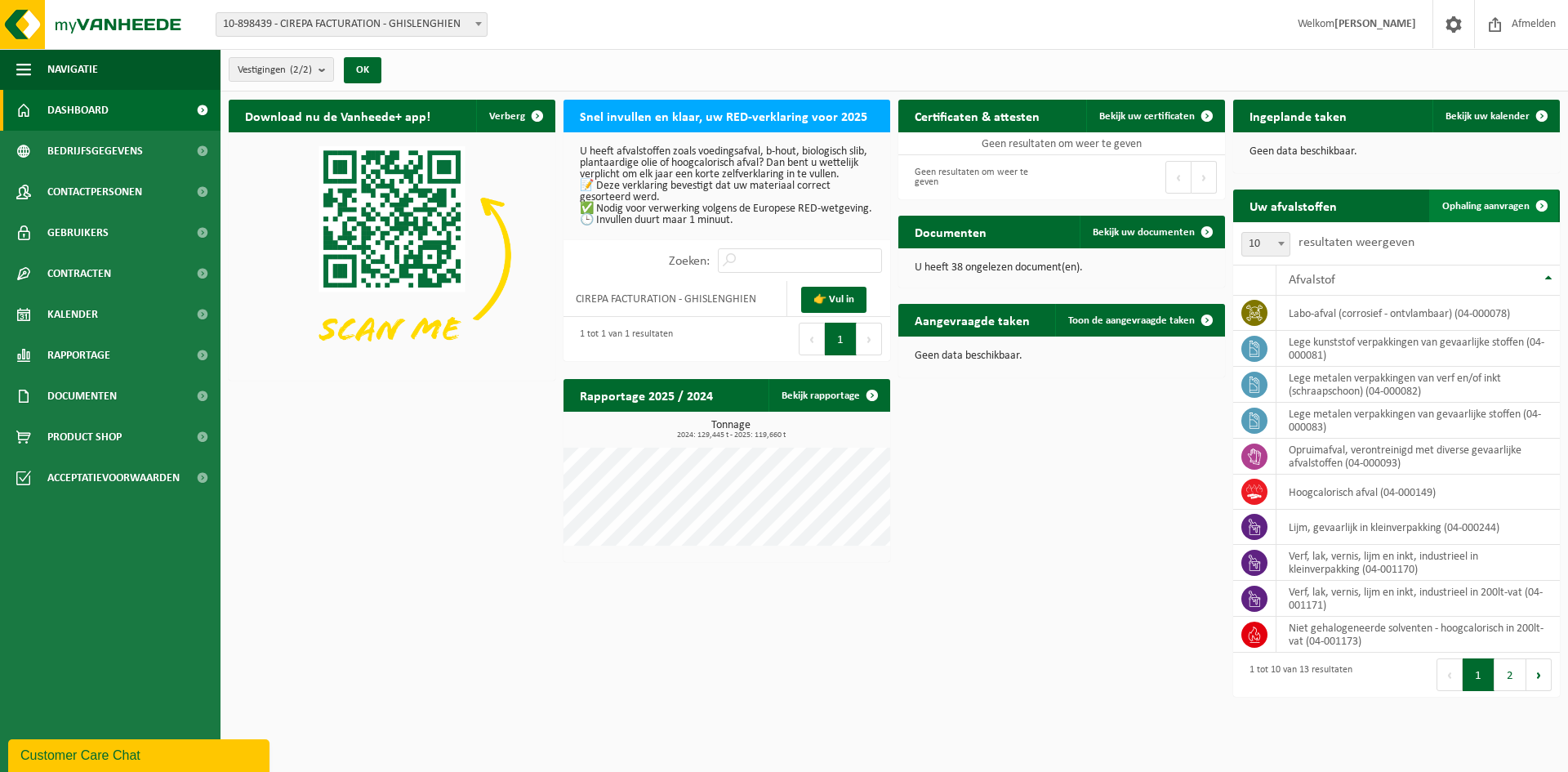
click at [1481, 206] on span "Ophaling aanvragen" at bounding box center [1486, 206] width 88 height 11
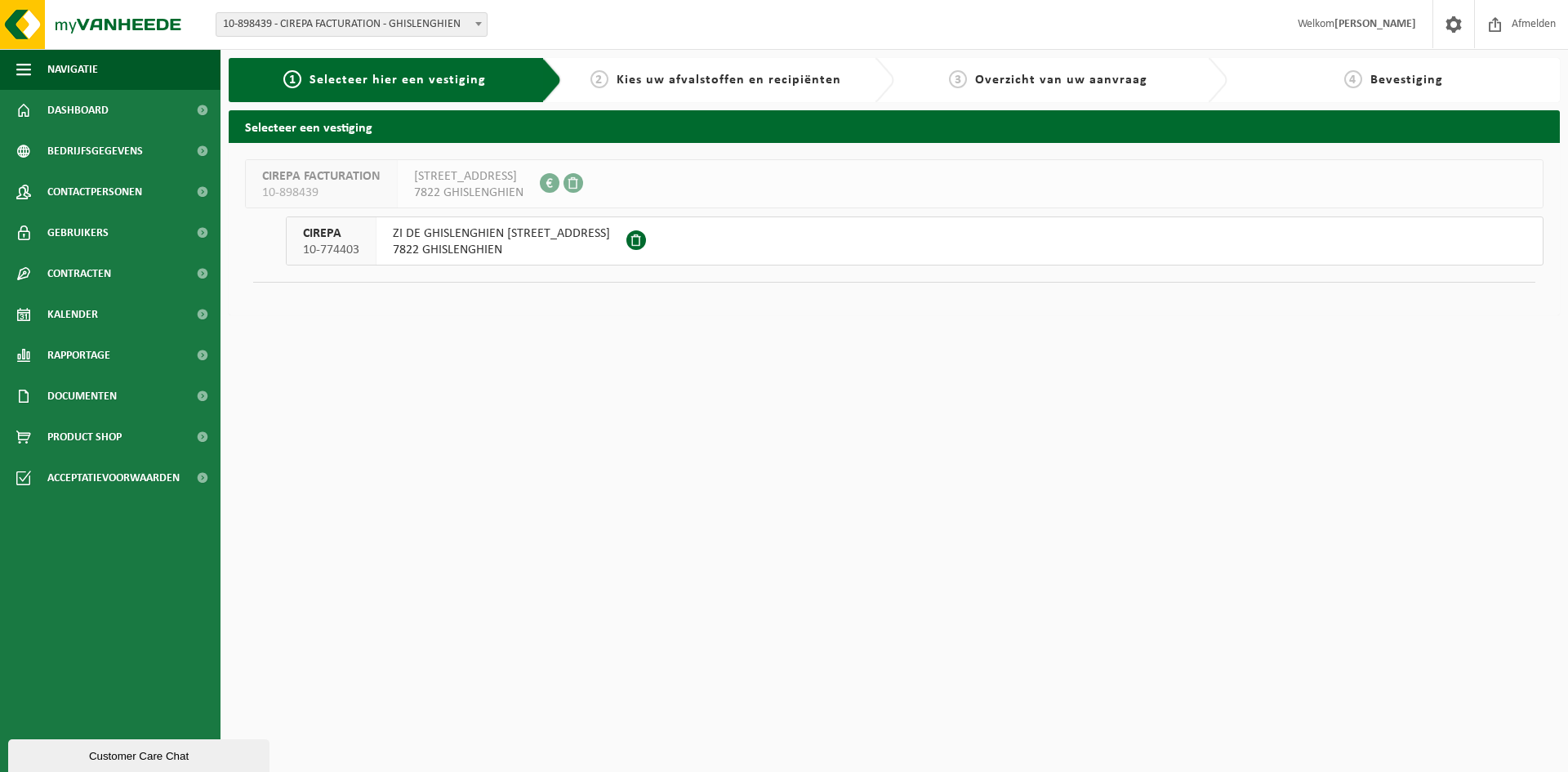
click at [512, 234] on span "ZI DE GHISLENGHIEN [STREET_ADDRESS]" at bounding box center [501, 234] width 217 height 16
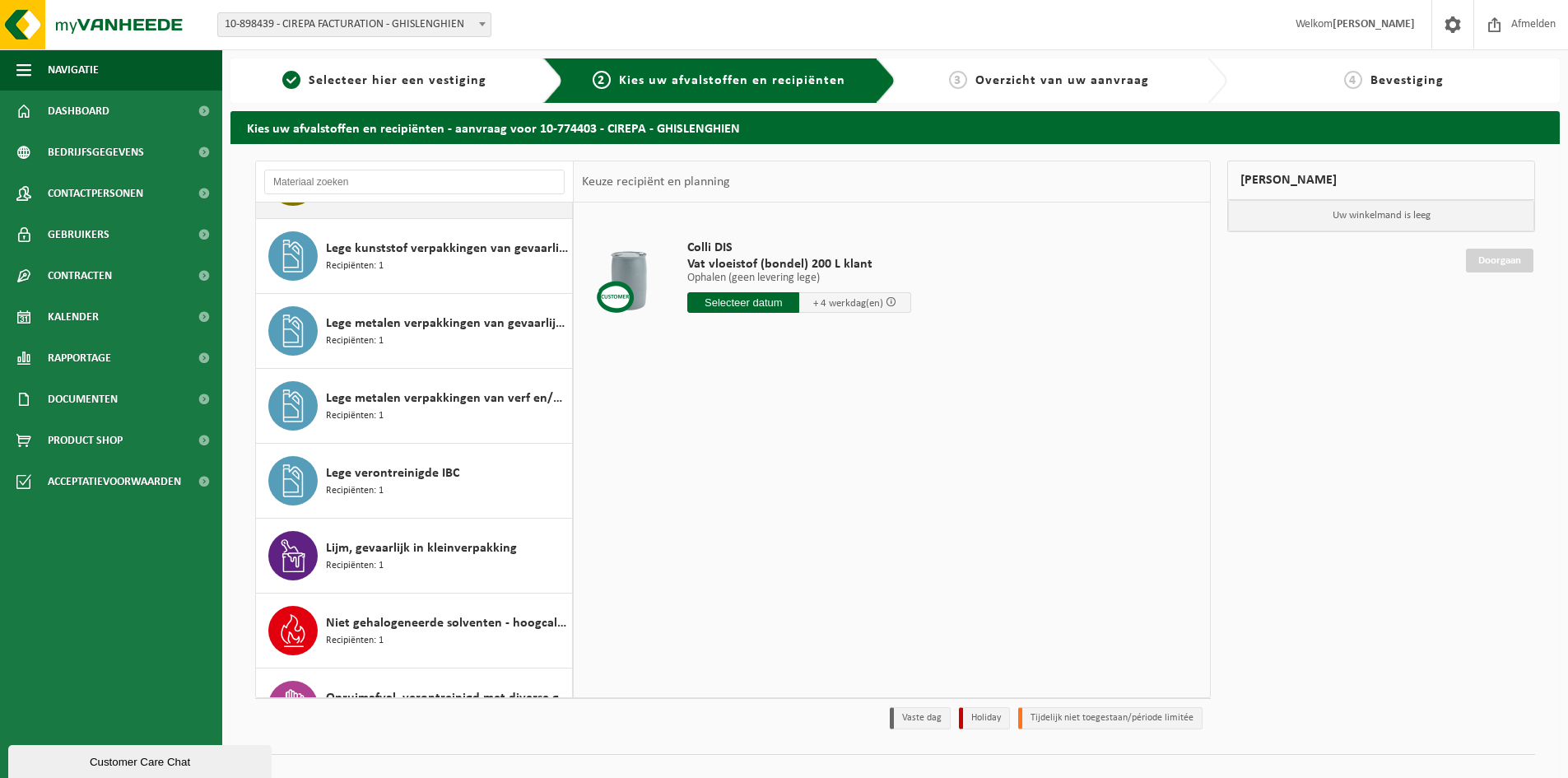
scroll to position [302, 0]
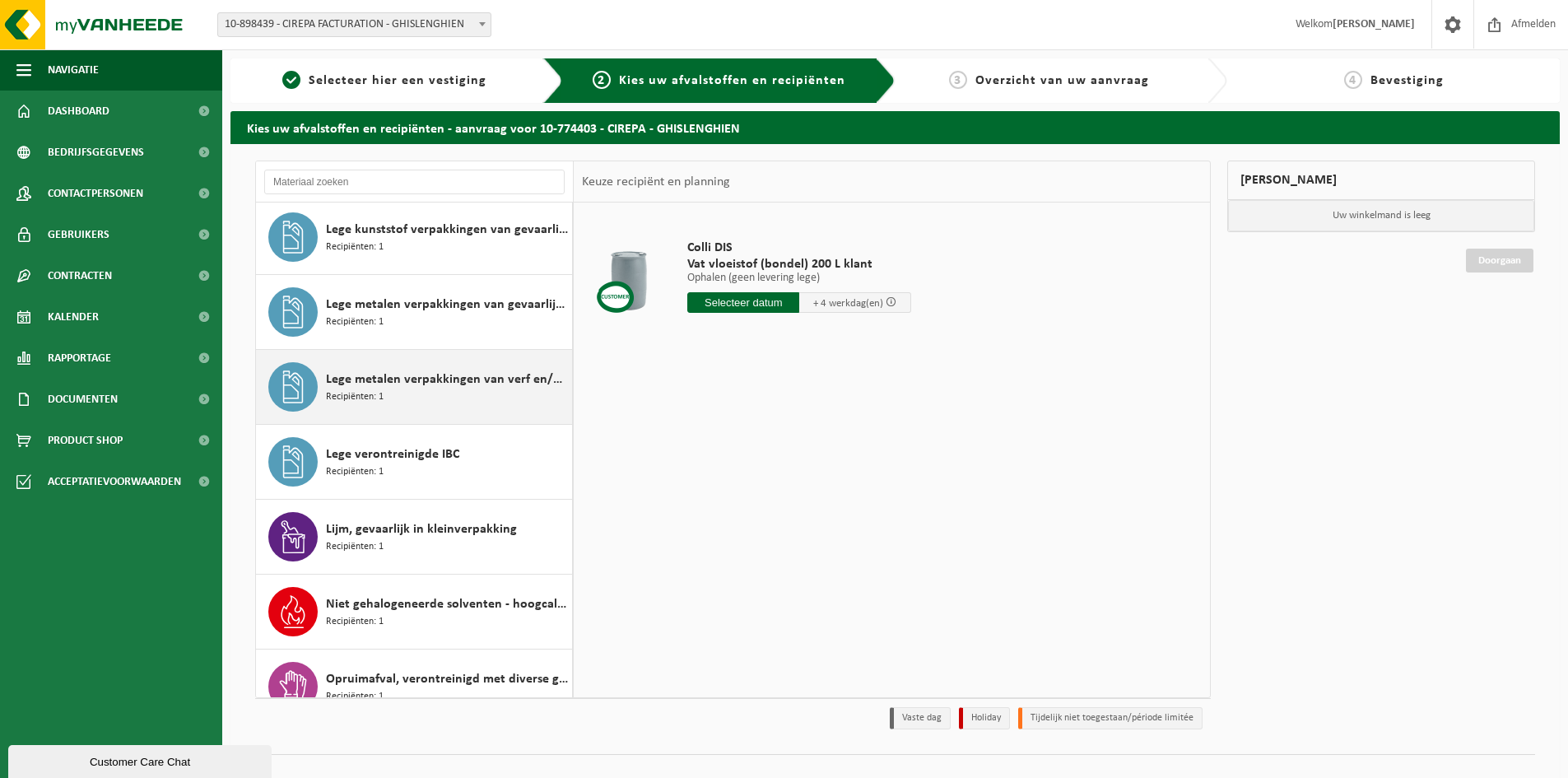
click at [363, 384] on span "Lege metalen verpakkingen van verf en/of inkt (schraapschoon)" at bounding box center [447, 379] width 242 height 20
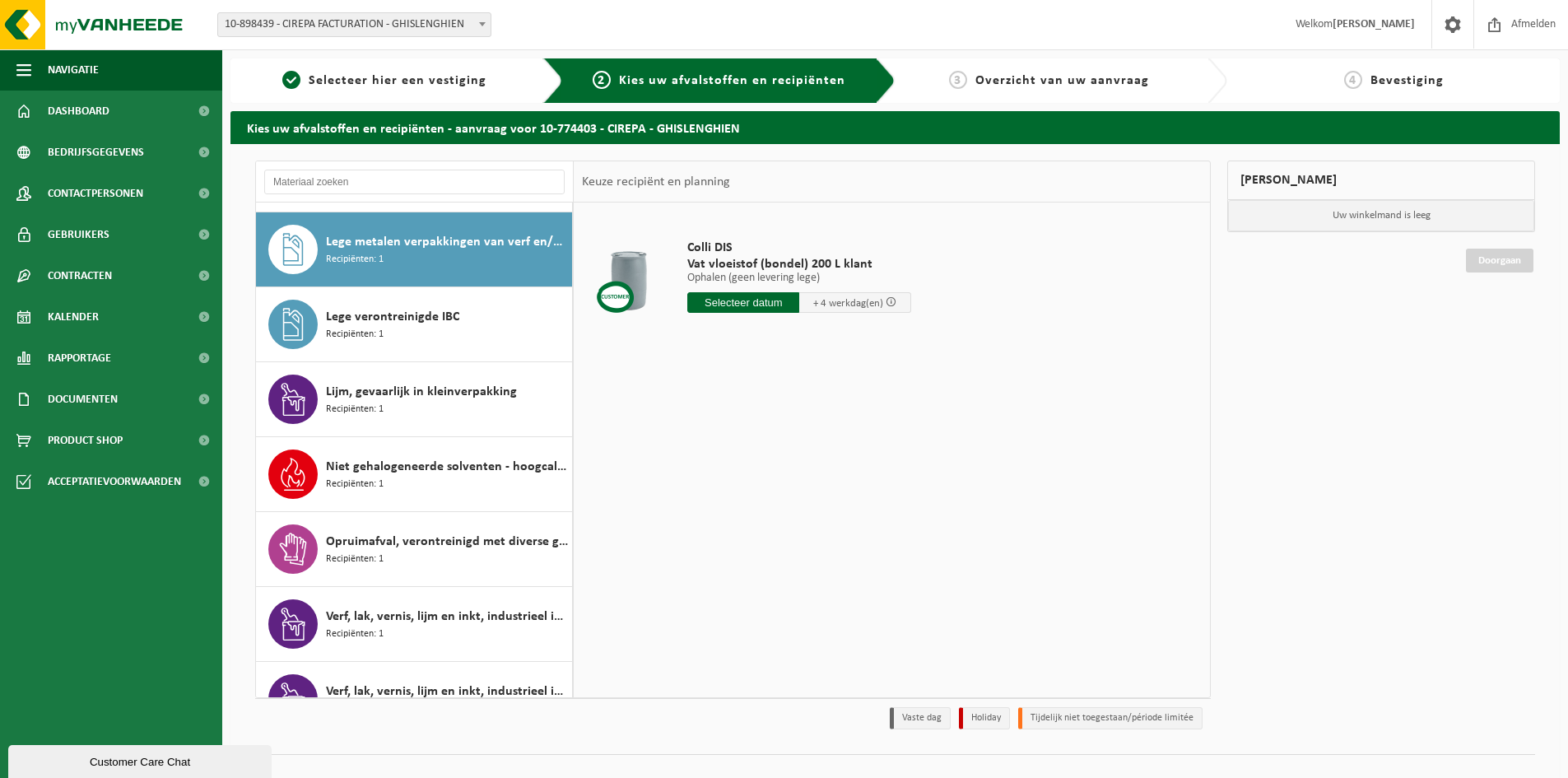
scroll to position [449, 0]
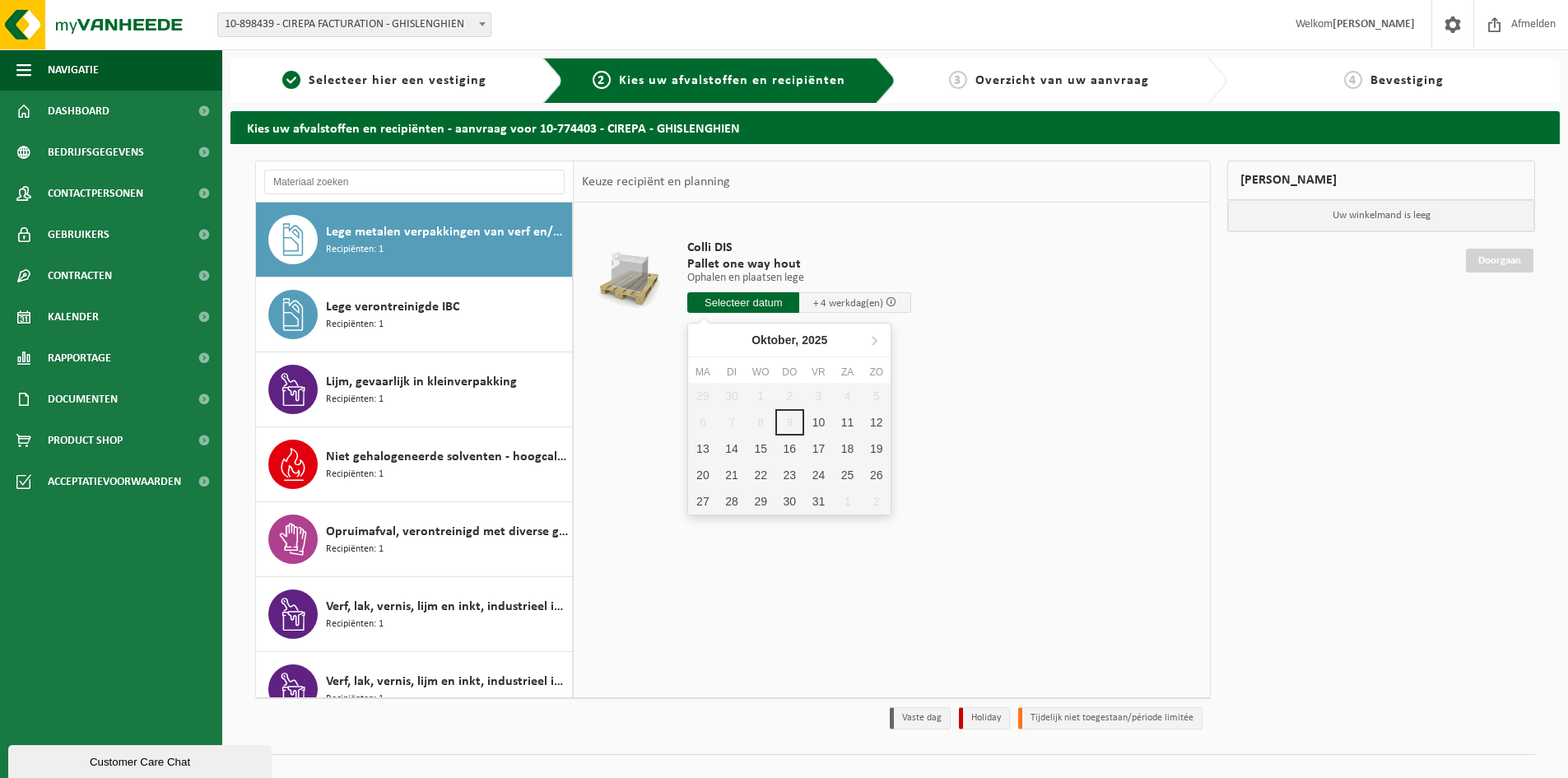
click at [756, 305] on input "text" at bounding box center [744, 302] width 112 height 21
click at [822, 423] on div "10" at bounding box center [819, 422] width 29 height 26
type input "Van 2025-10-10"
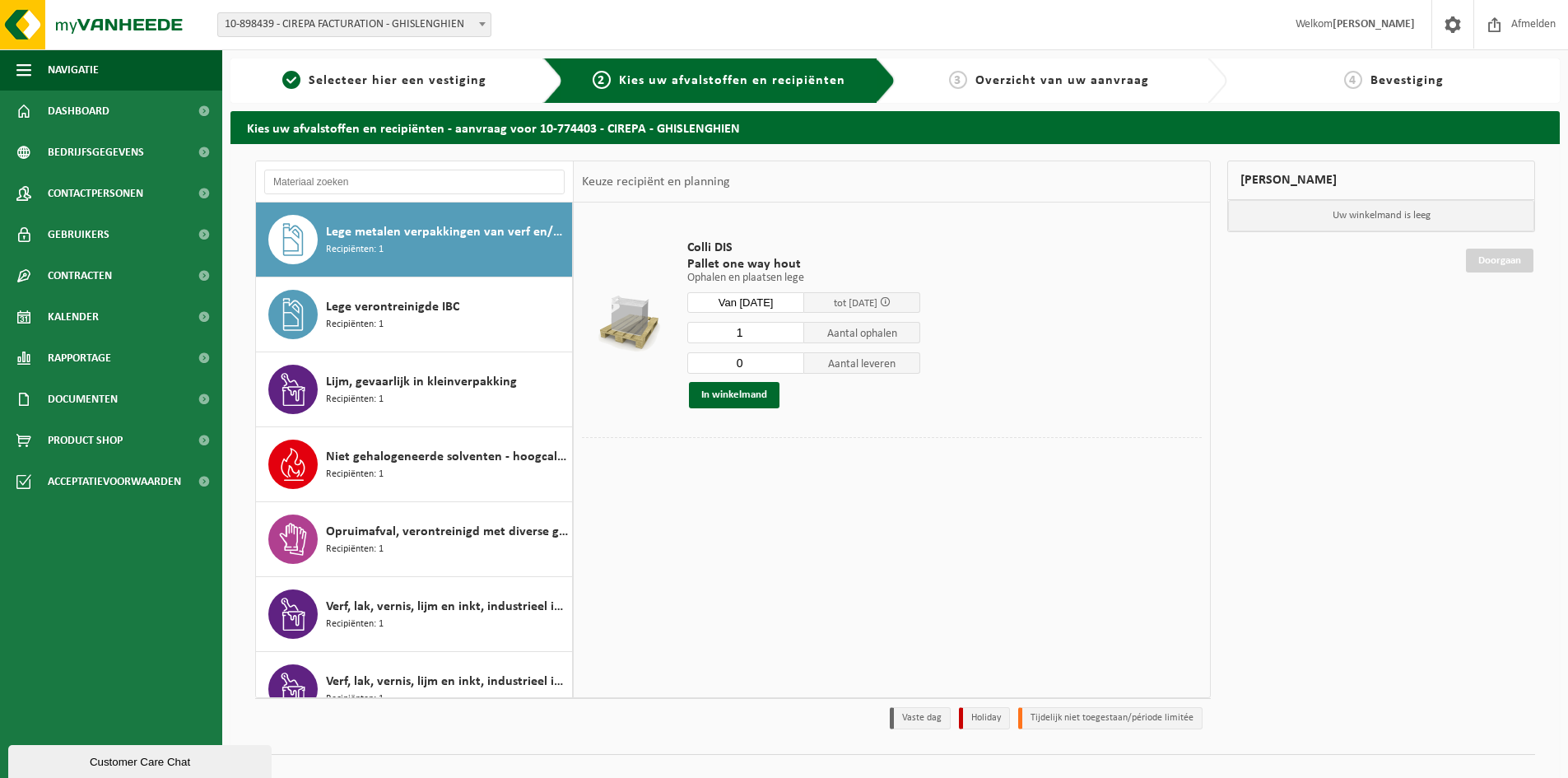
type input "0"
click at [791, 366] on input "0" at bounding box center [746, 363] width 117 height 21
click at [757, 336] on input "1" at bounding box center [746, 333] width 117 height 21
click at [793, 330] on input "2" at bounding box center [746, 333] width 117 height 21
click at [793, 330] on input "3" at bounding box center [746, 333] width 117 height 21
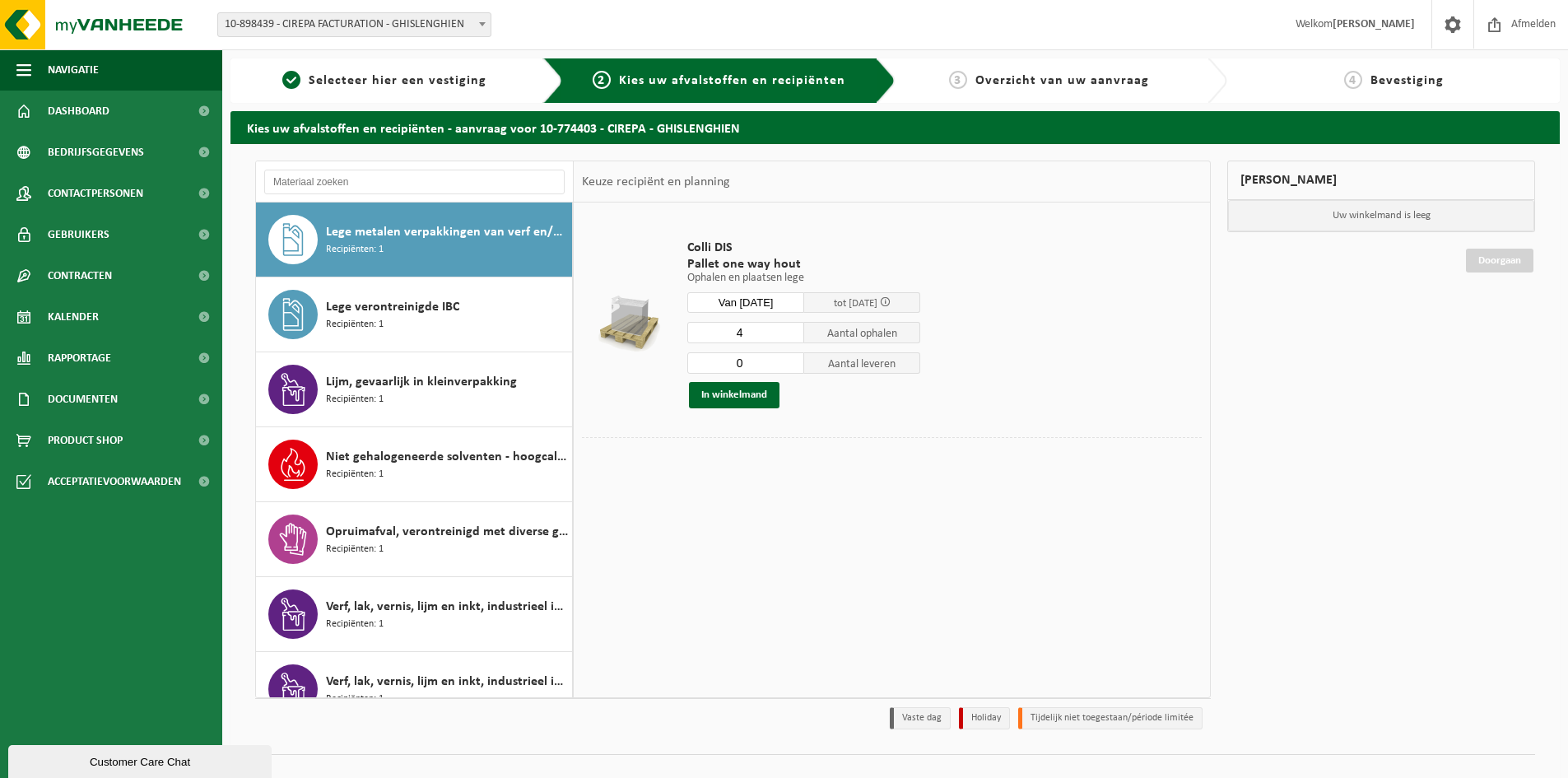
click at [793, 330] on input "4" at bounding box center [746, 333] width 117 height 21
type input "5"
click at [793, 330] on input "5" at bounding box center [746, 333] width 117 height 21
click at [734, 394] on button "In winkelmand" at bounding box center [734, 395] width 91 height 26
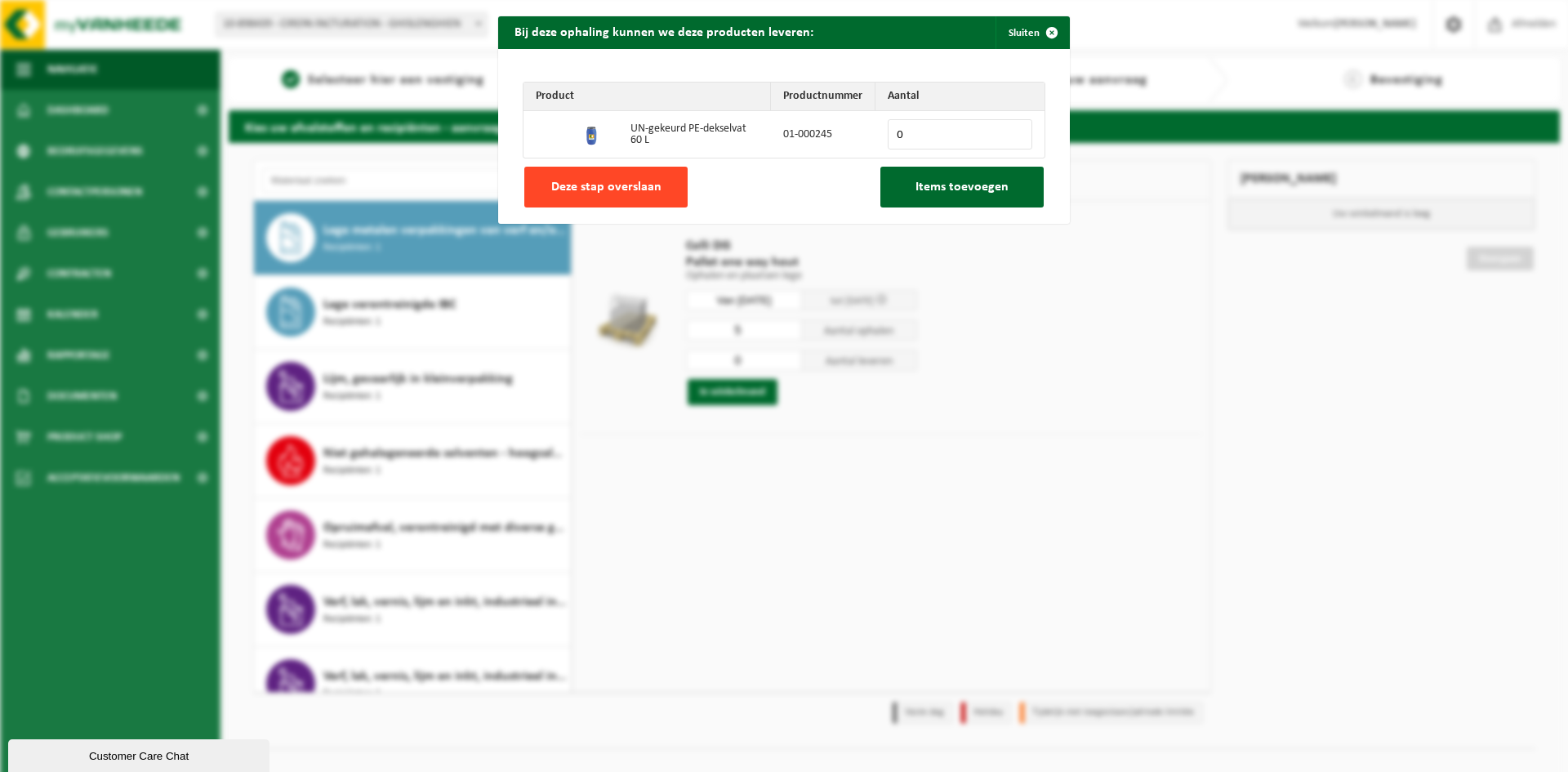
click at [614, 184] on span "Deze stap overslaan" at bounding box center [607, 187] width 111 height 13
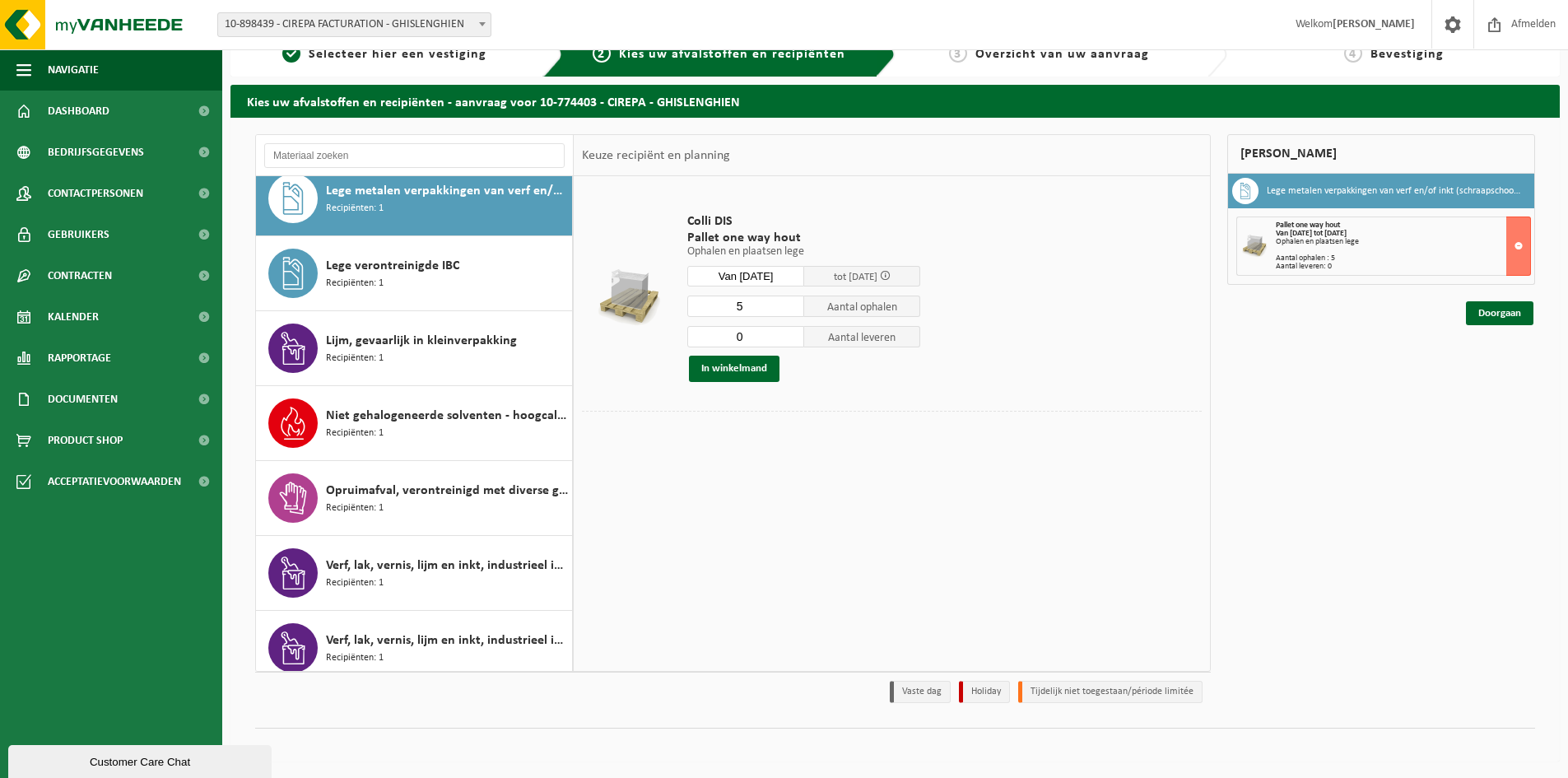
scroll to position [478, 0]
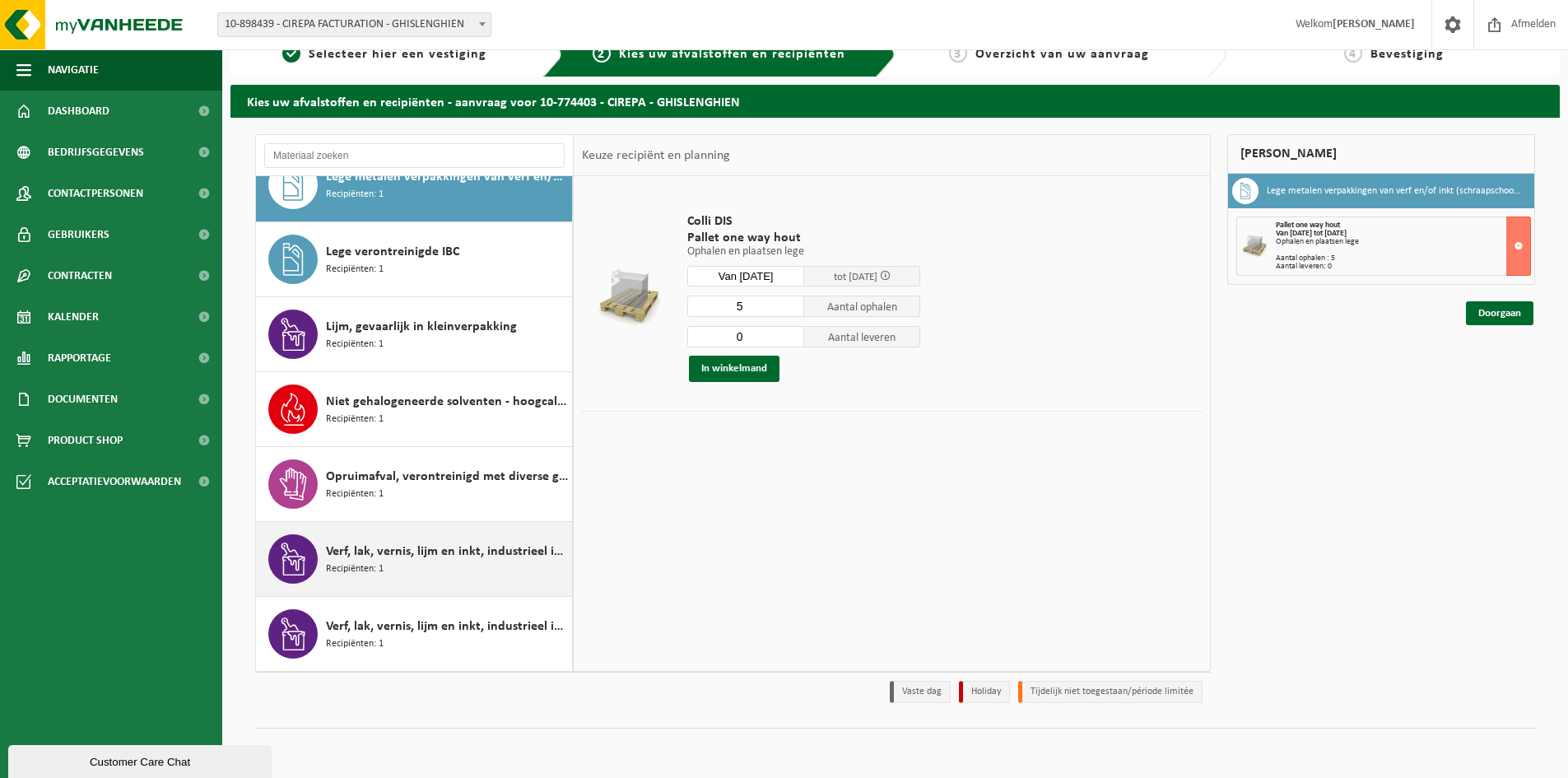
click at [466, 557] on span "Verf, lak, vernis, lijm en inkt, industrieel in 200lt-vat" at bounding box center [447, 552] width 242 height 20
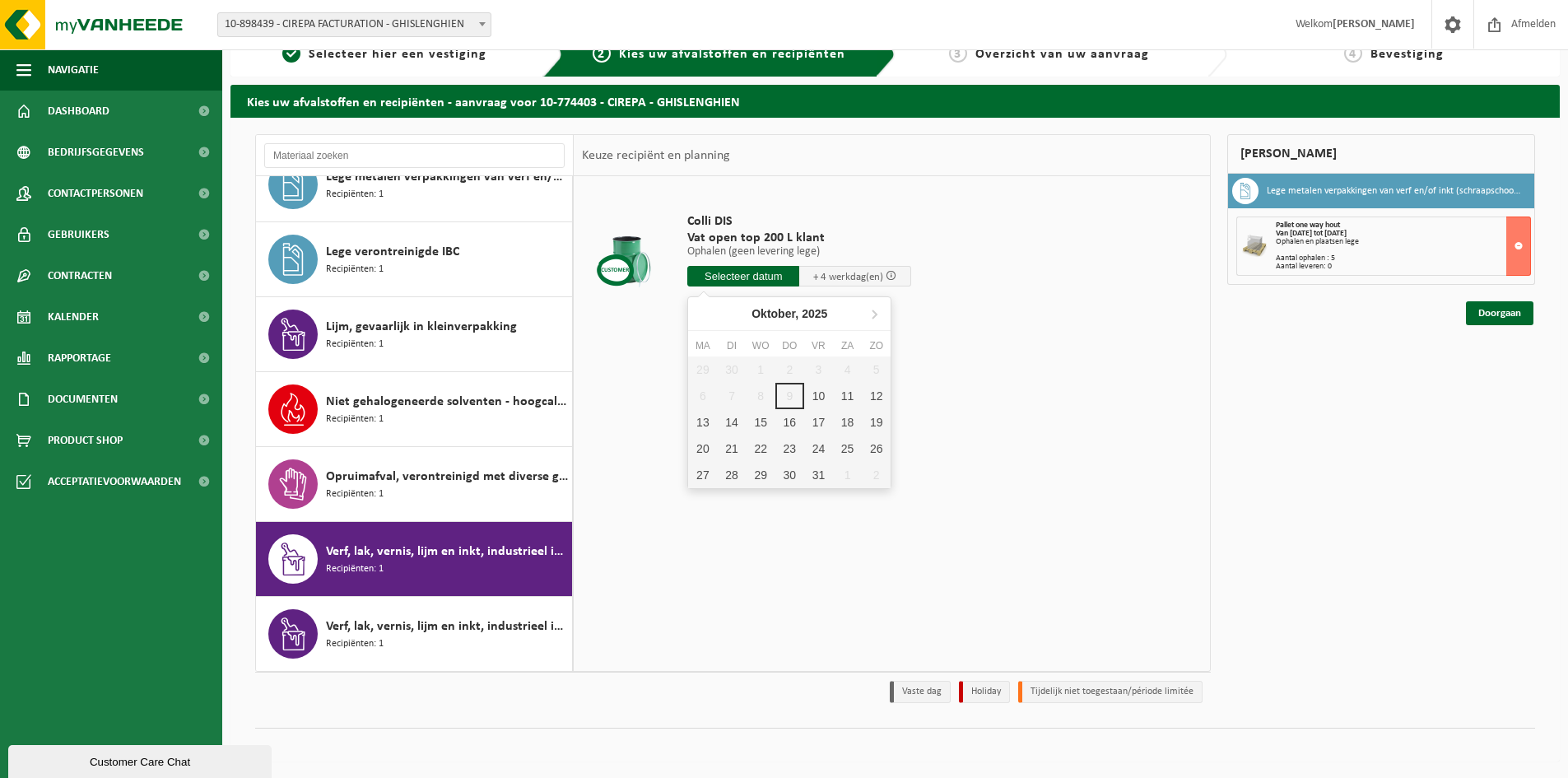
click at [775, 271] on input "text" at bounding box center [744, 276] width 112 height 21
click at [825, 396] on div "10" at bounding box center [819, 396] width 29 height 26
type input "Van 2025-10-10"
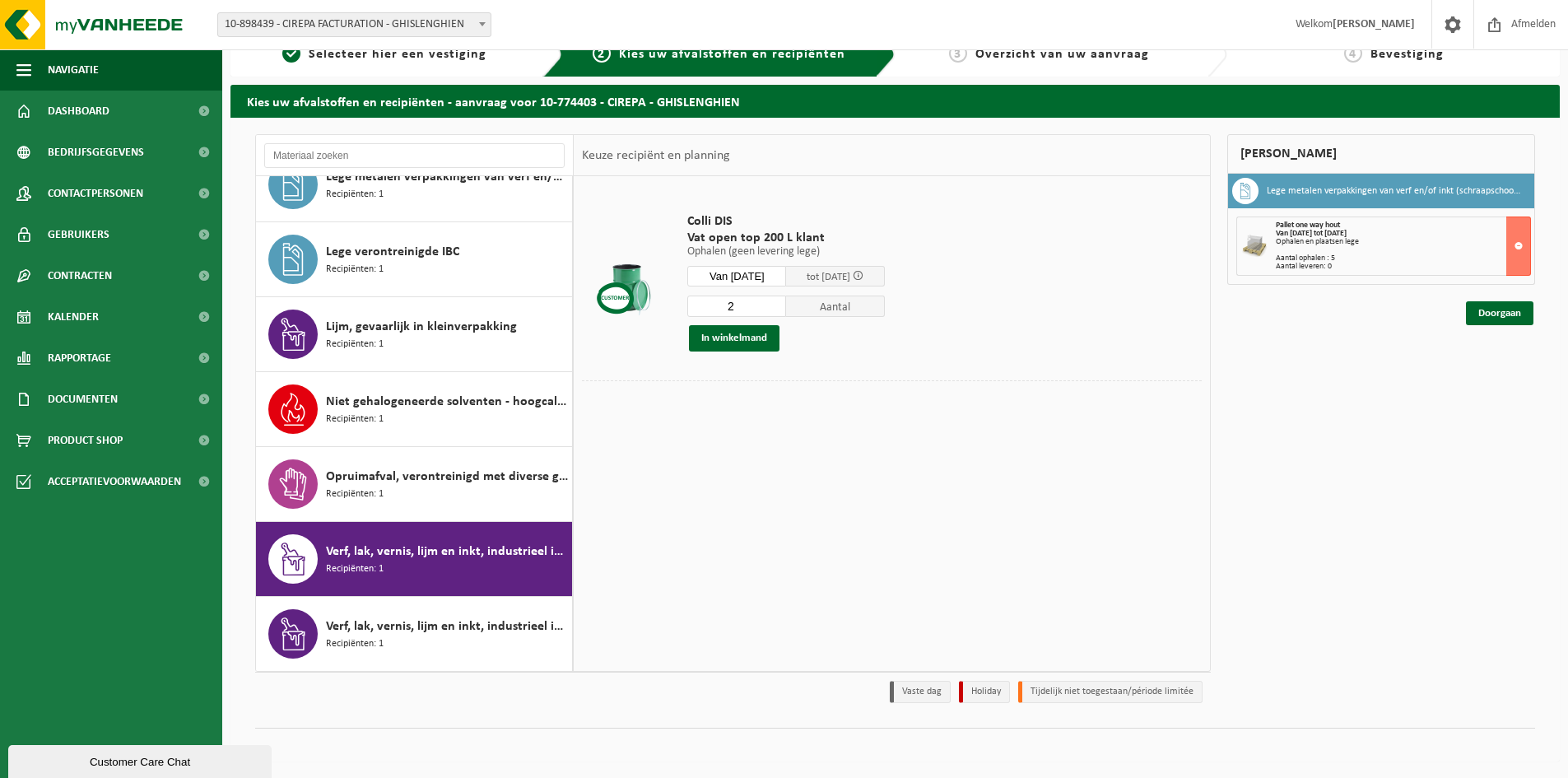
click at [786, 303] on input "2" at bounding box center [737, 306] width 99 height 21
click at [786, 303] on input "3" at bounding box center [737, 306] width 99 height 21
click at [786, 303] on input "4" at bounding box center [737, 306] width 99 height 21
click at [786, 303] on input "5" at bounding box center [737, 306] width 99 height 21
click at [786, 303] on input "6" at bounding box center [737, 306] width 99 height 21
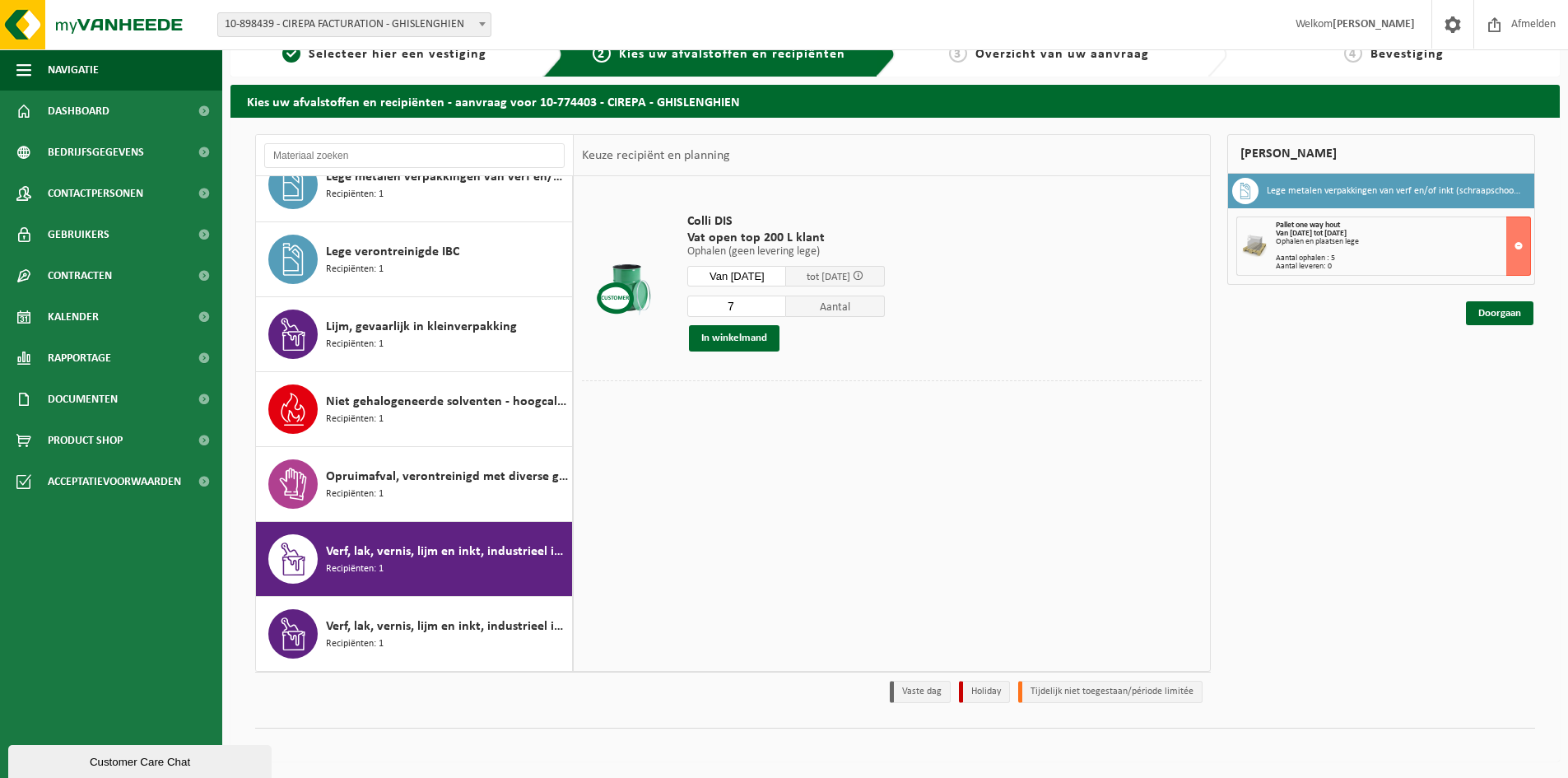
click at [786, 303] on input "7" at bounding box center [737, 306] width 99 height 21
type input "8"
click at [786, 303] on input "8" at bounding box center [737, 306] width 99 height 21
click at [742, 339] on button "In winkelmand" at bounding box center [734, 339] width 91 height 26
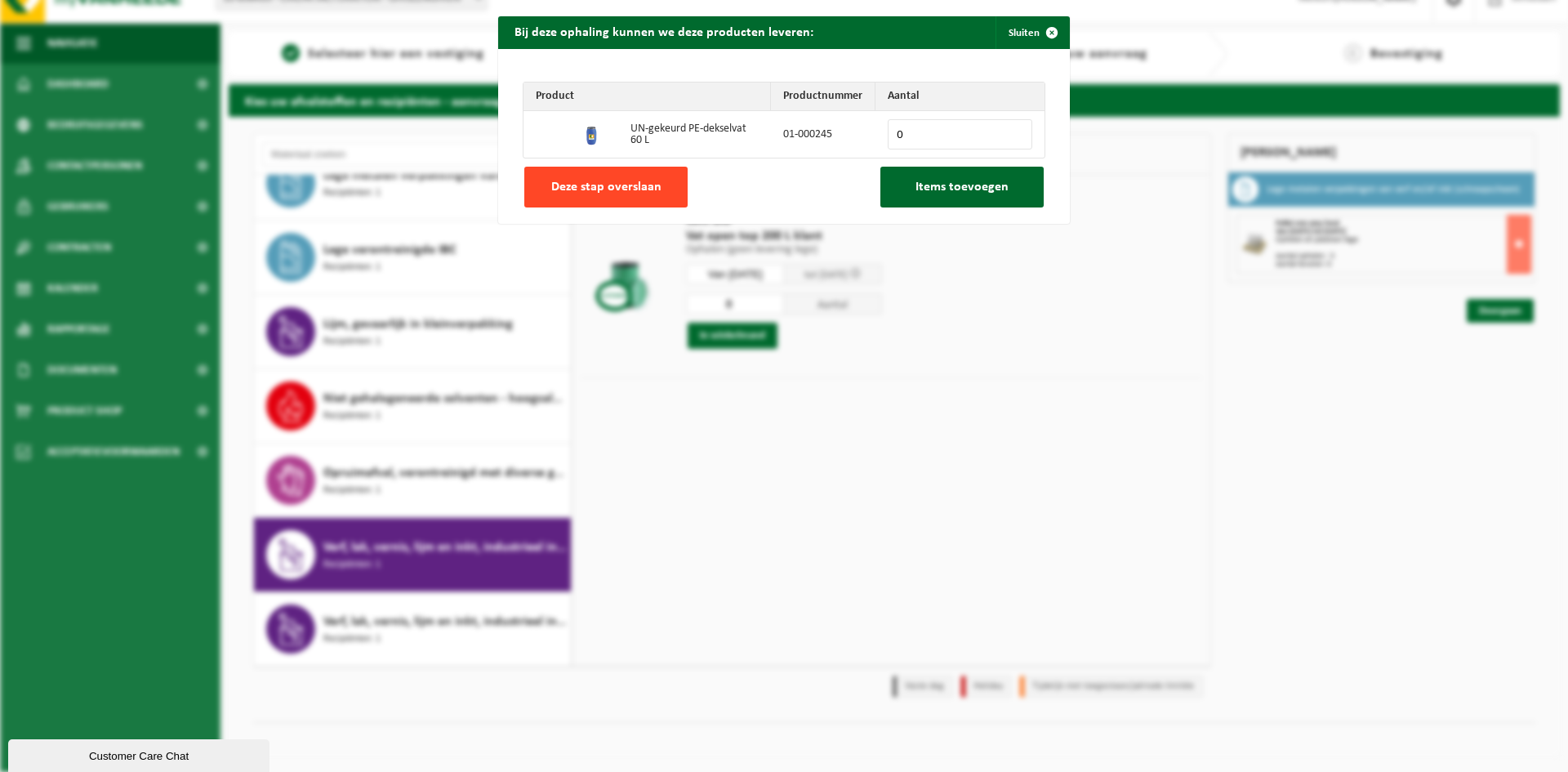
click at [624, 184] on span "Deze stap overslaan" at bounding box center [607, 187] width 111 height 13
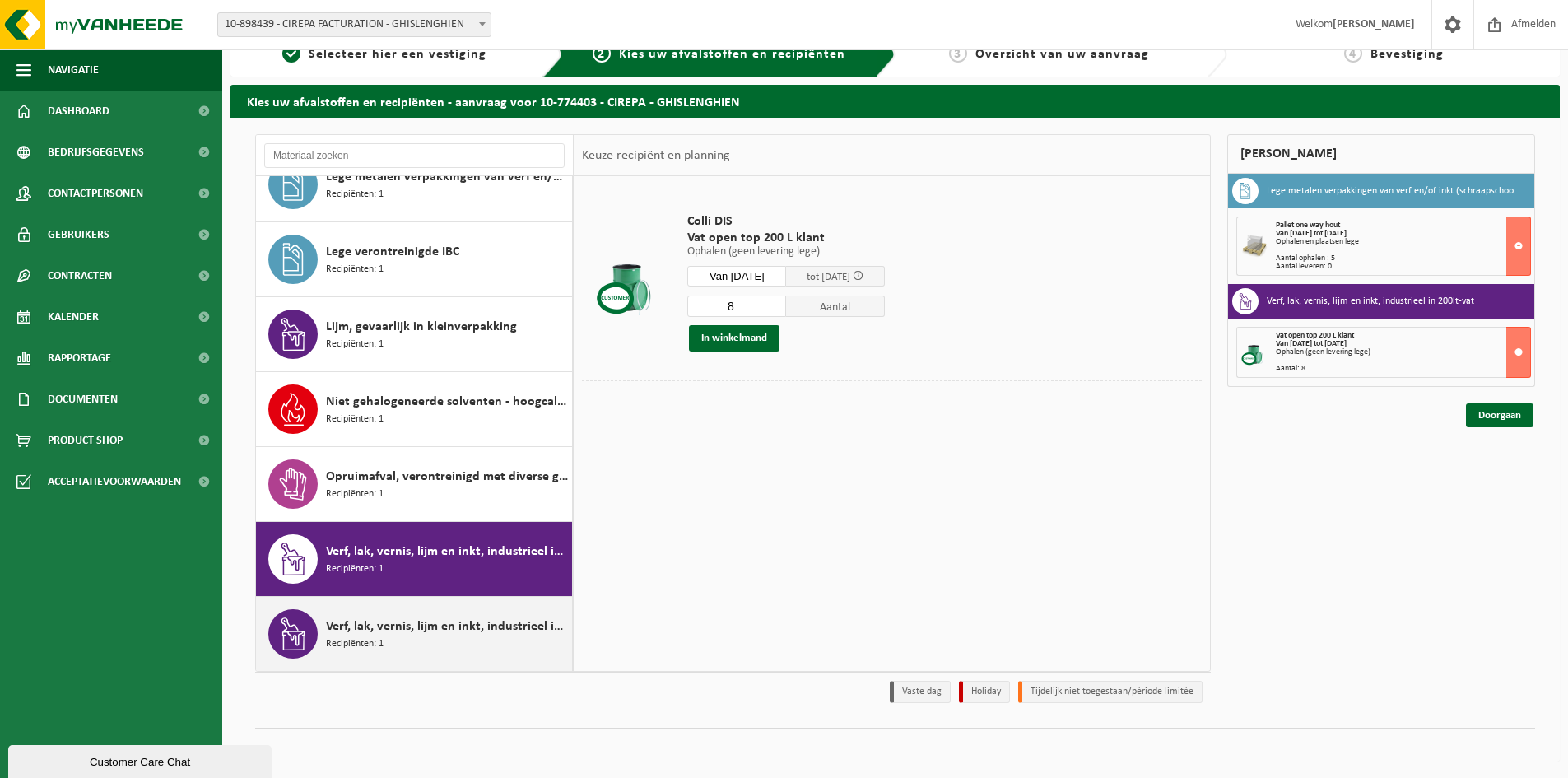
click at [454, 622] on span "Verf, lak, vernis, lijm en inkt, industrieel in kleinverpakking" at bounding box center [447, 626] width 242 height 20
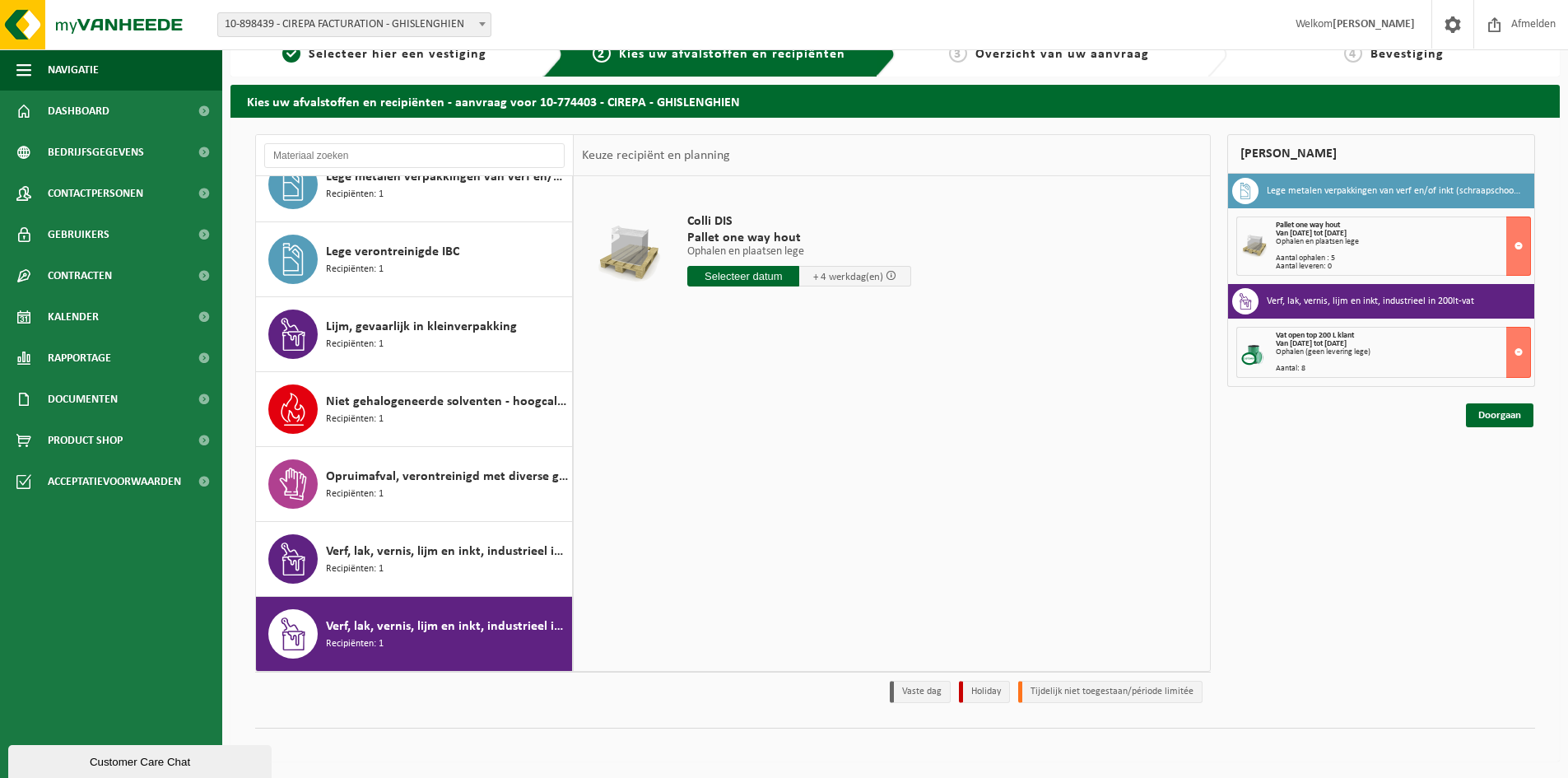
click at [483, 638] on div "Verf, lak, vernis, lijm en inkt, industrieel in kleinverpakking Recipiënten: 1" at bounding box center [447, 633] width 242 height 50
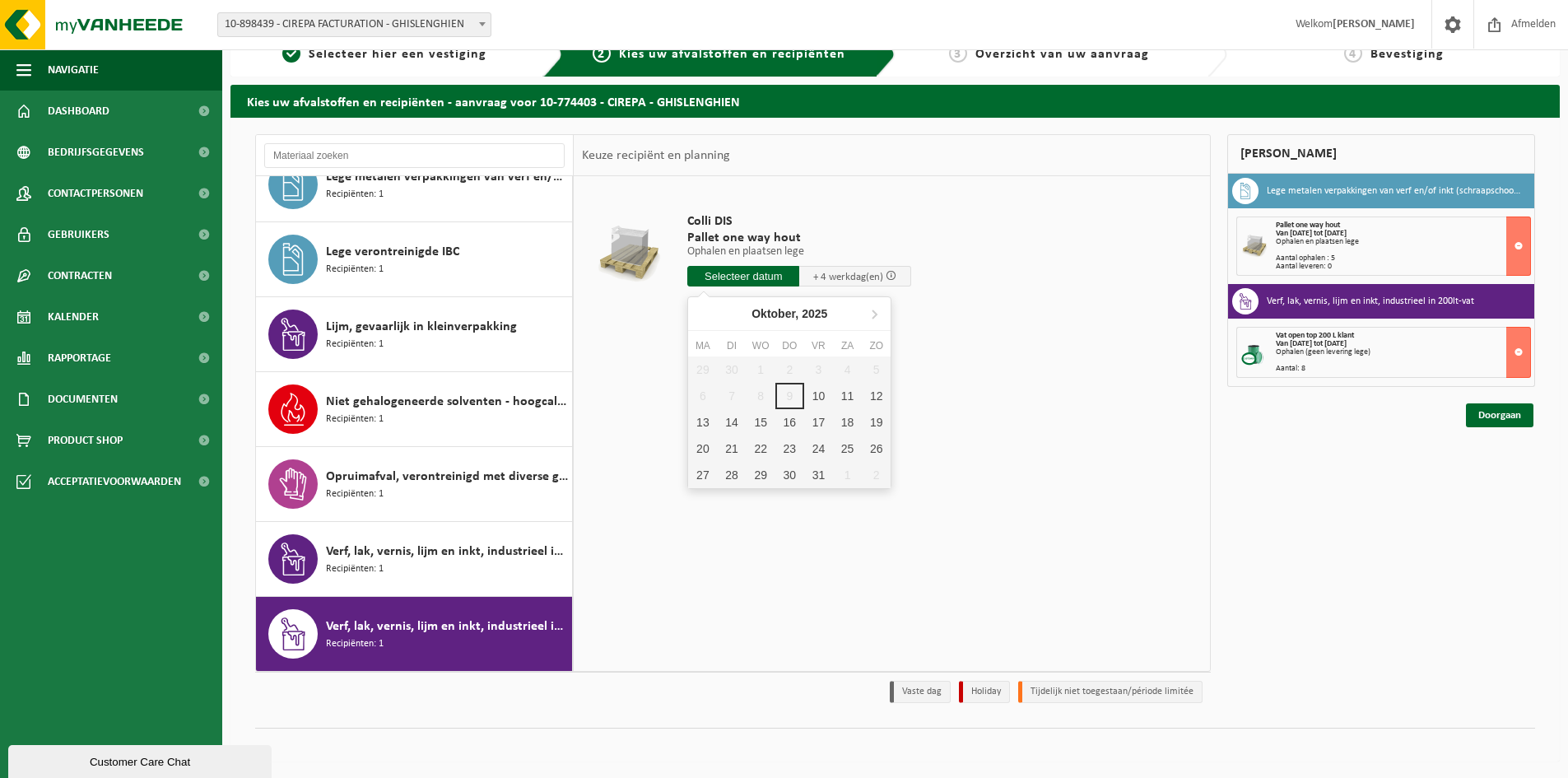
click at [722, 273] on input "text" at bounding box center [744, 276] width 112 height 21
click at [819, 393] on div "10" at bounding box center [819, 396] width 29 height 26
type input "Van 2025-10-10"
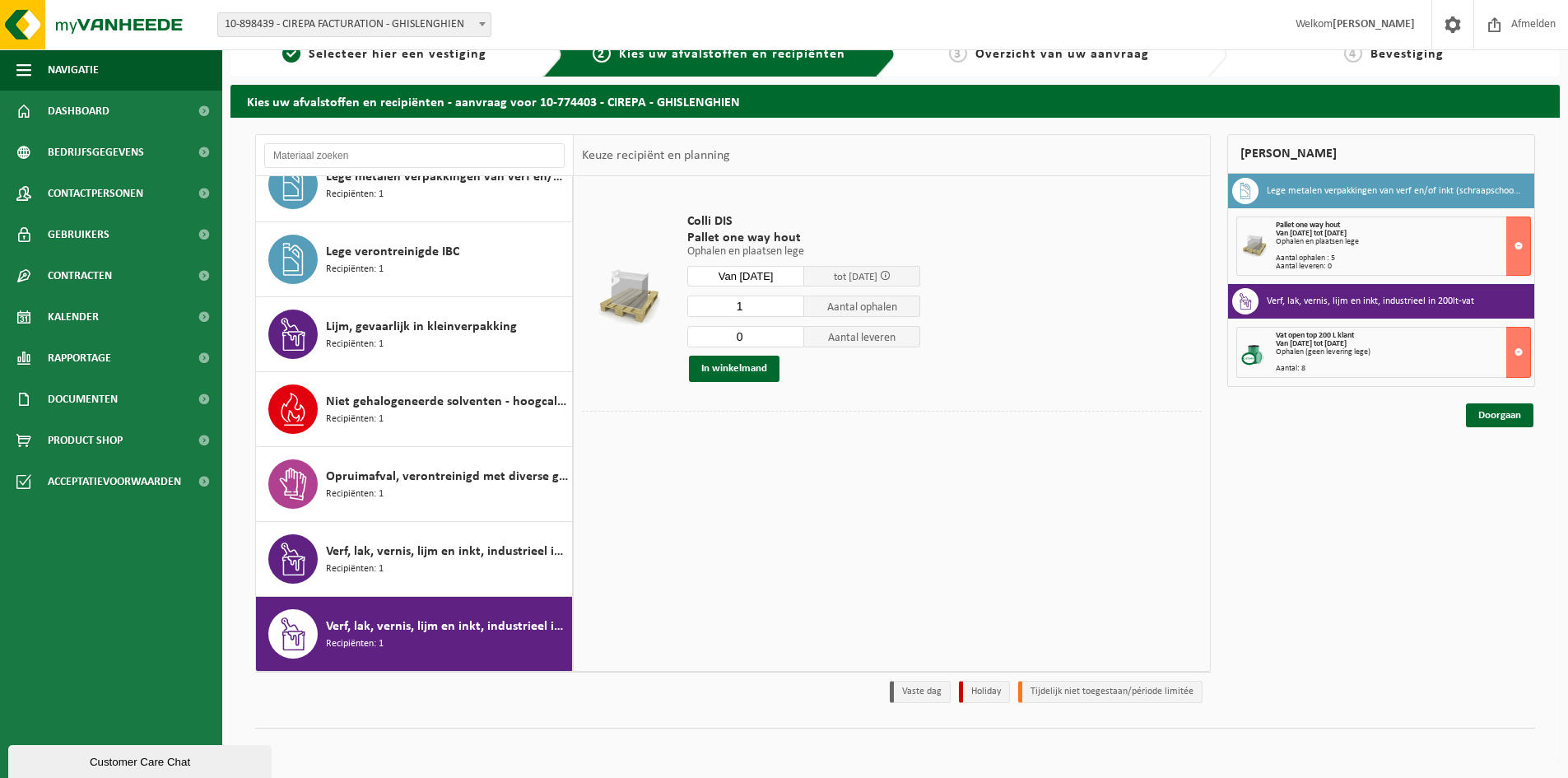
type input "0"
click at [790, 340] on input "0" at bounding box center [746, 337] width 117 height 21
click at [734, 368] on button "In winkelmand" at bounding box center [734, 369] width 91 height 26
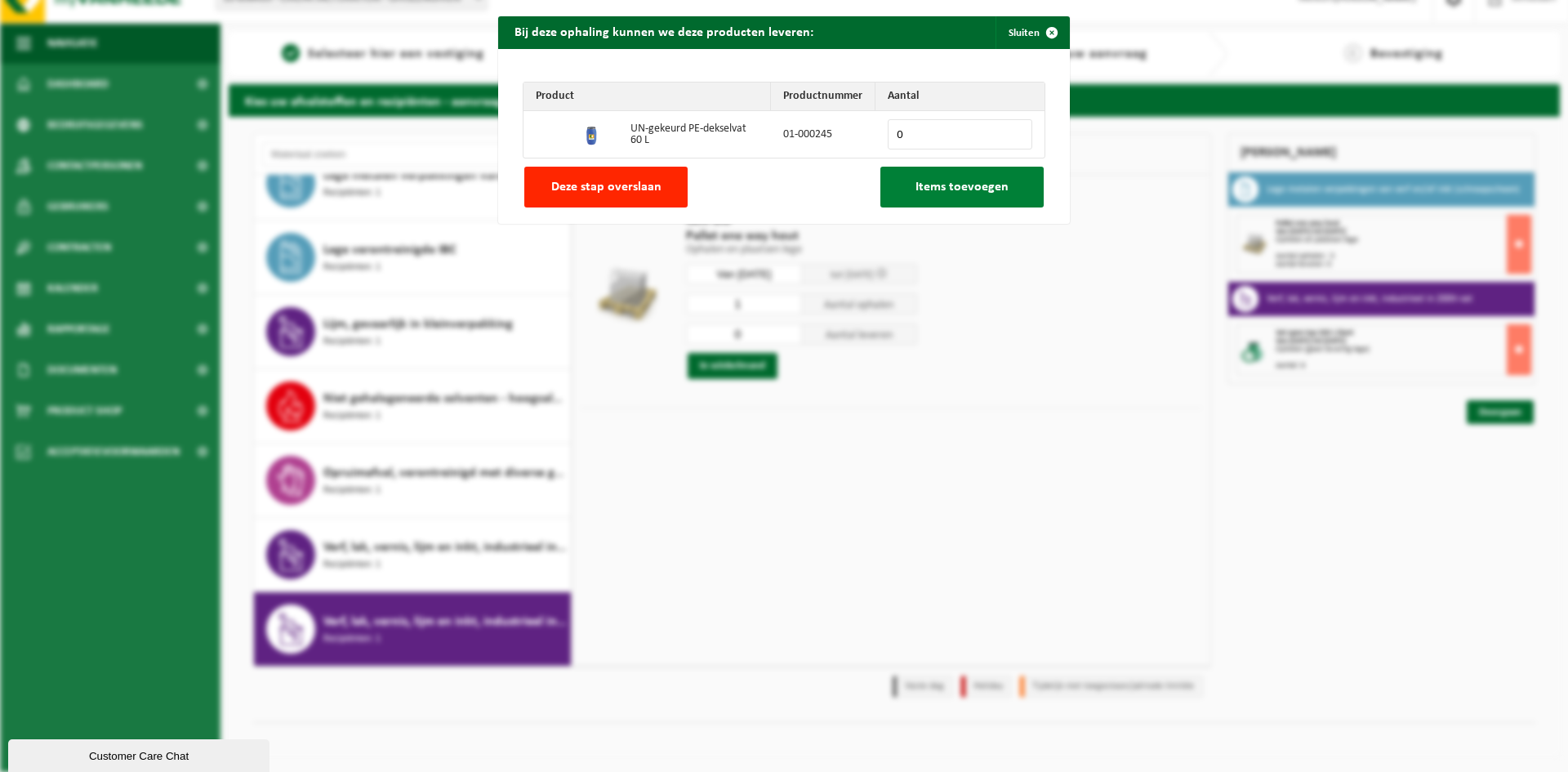
click at [948, 185] on span "Items toevoegen" at bounding box center [962, 187] width 93 height 13
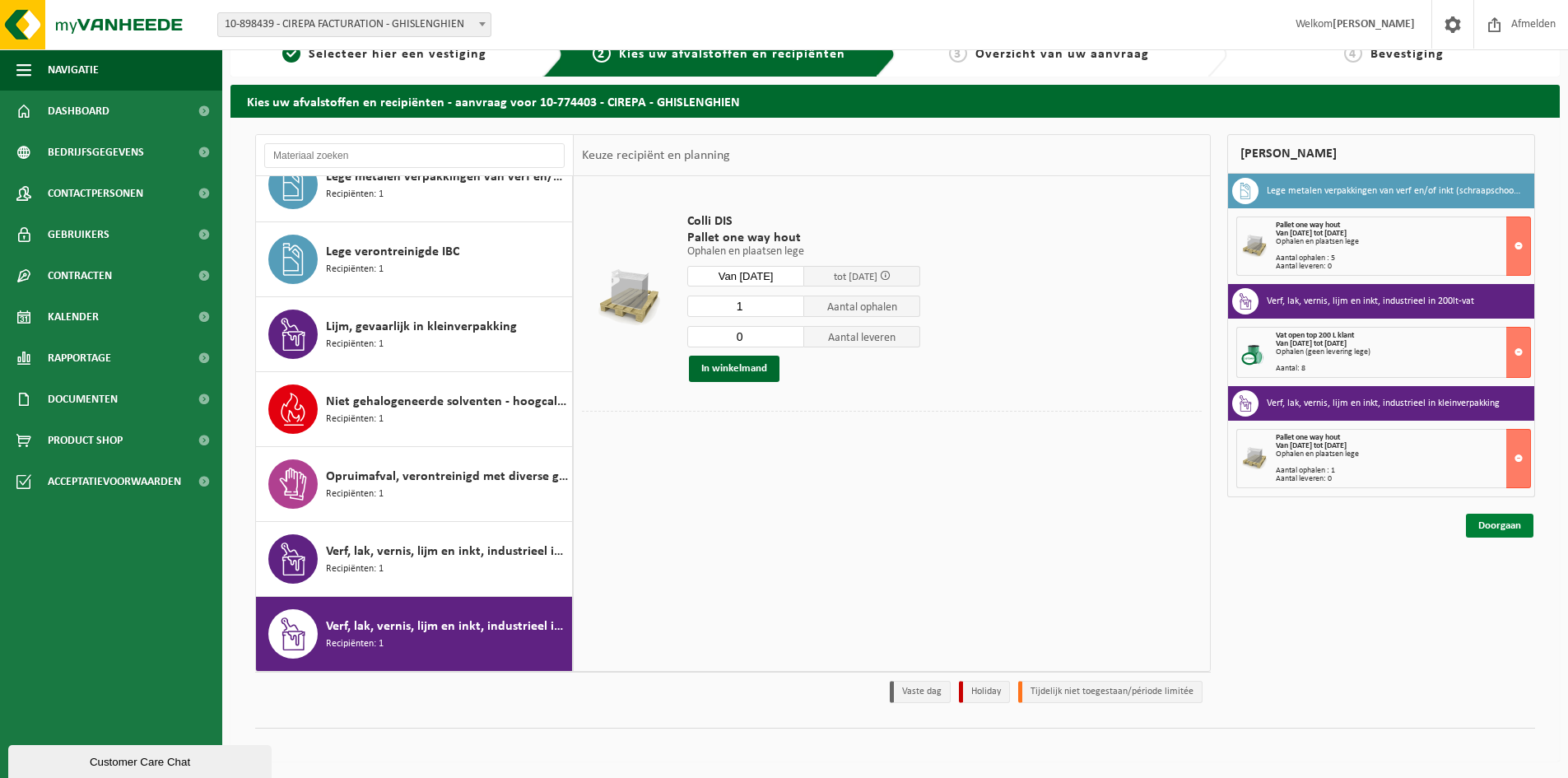
click at [1503, 525] on link "Doorgaan" at bounding box center [1500, 525] width 68 height 24
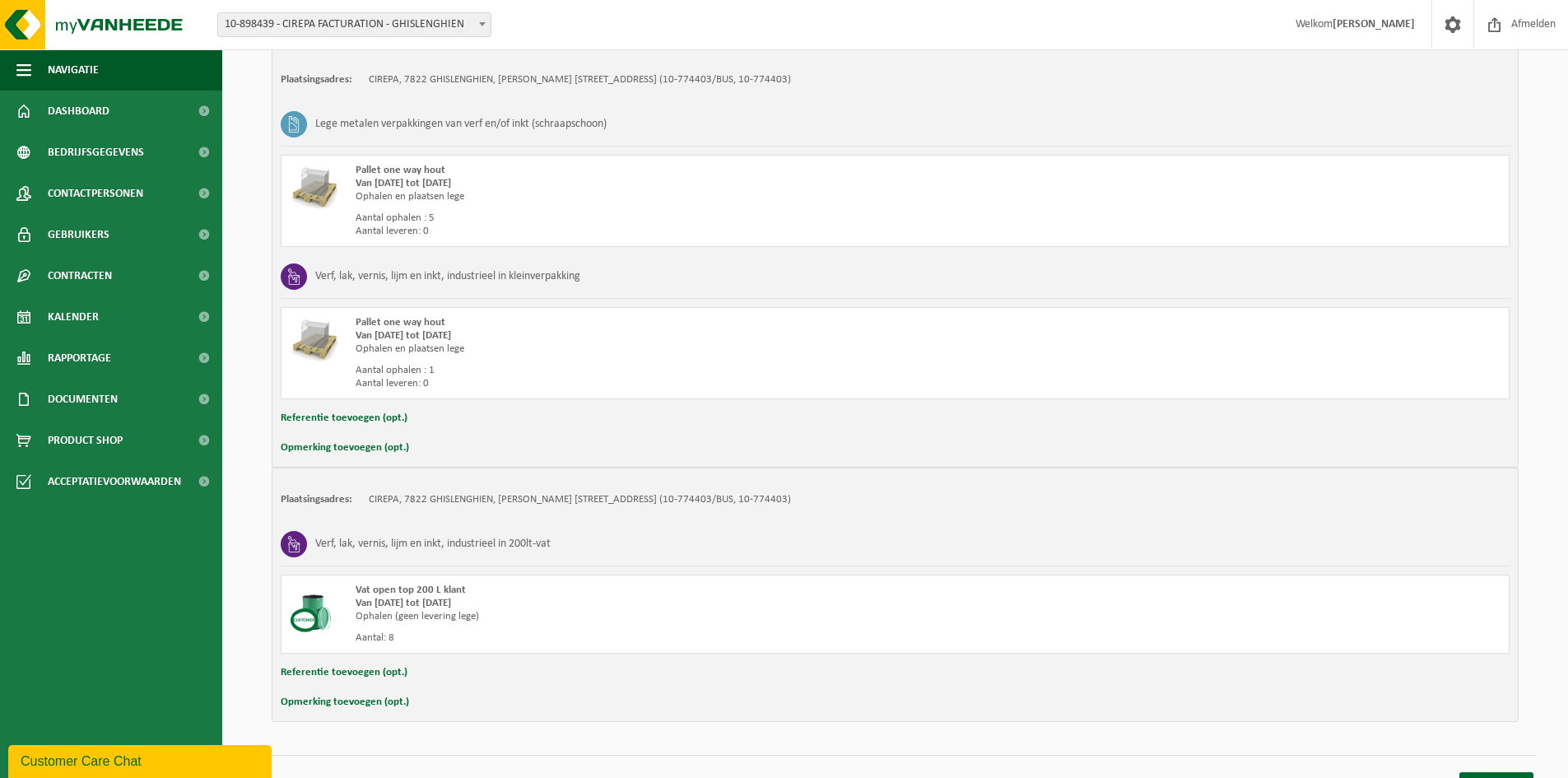
scroll to position [349, 0]
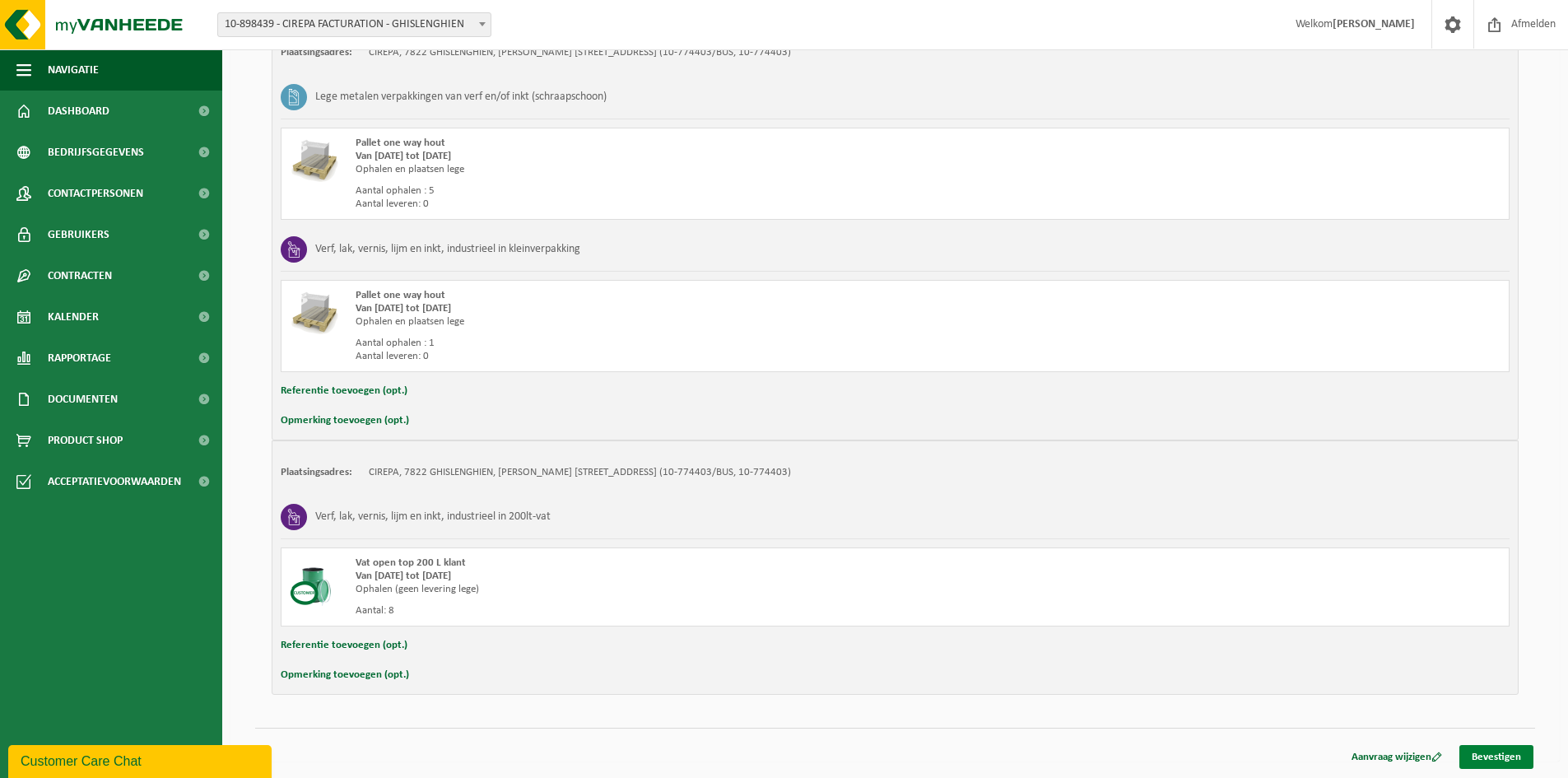
click at [1484, 757] on link "Bevestigen" at bounding box center [1497, 757] width 74 height 24
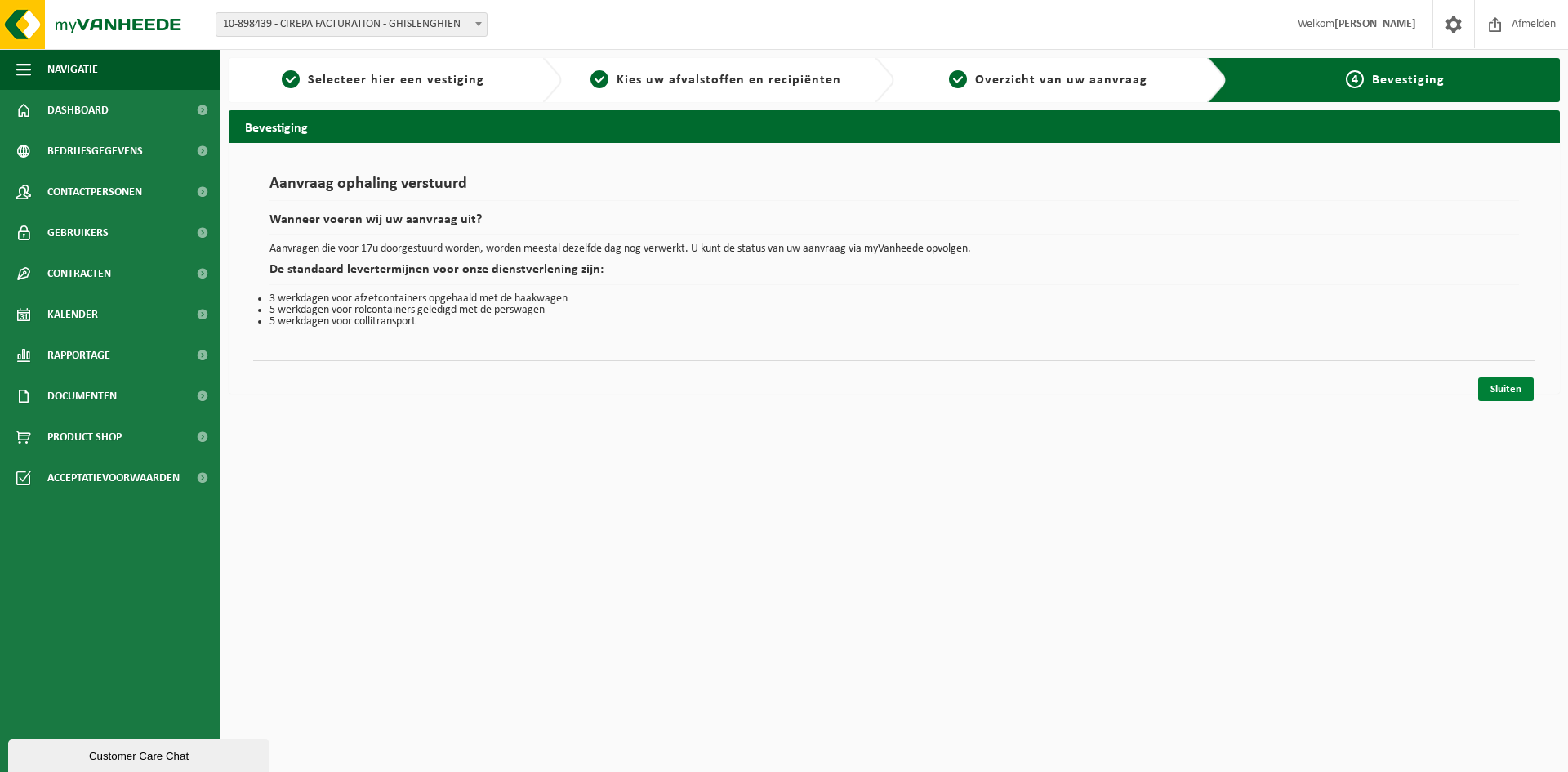
click at [1512, 388] on link "Sluiten" at bounding box center [1507, 388] width 56 height 24
